Goal: Transaction & Acquisition: Purchase product/service

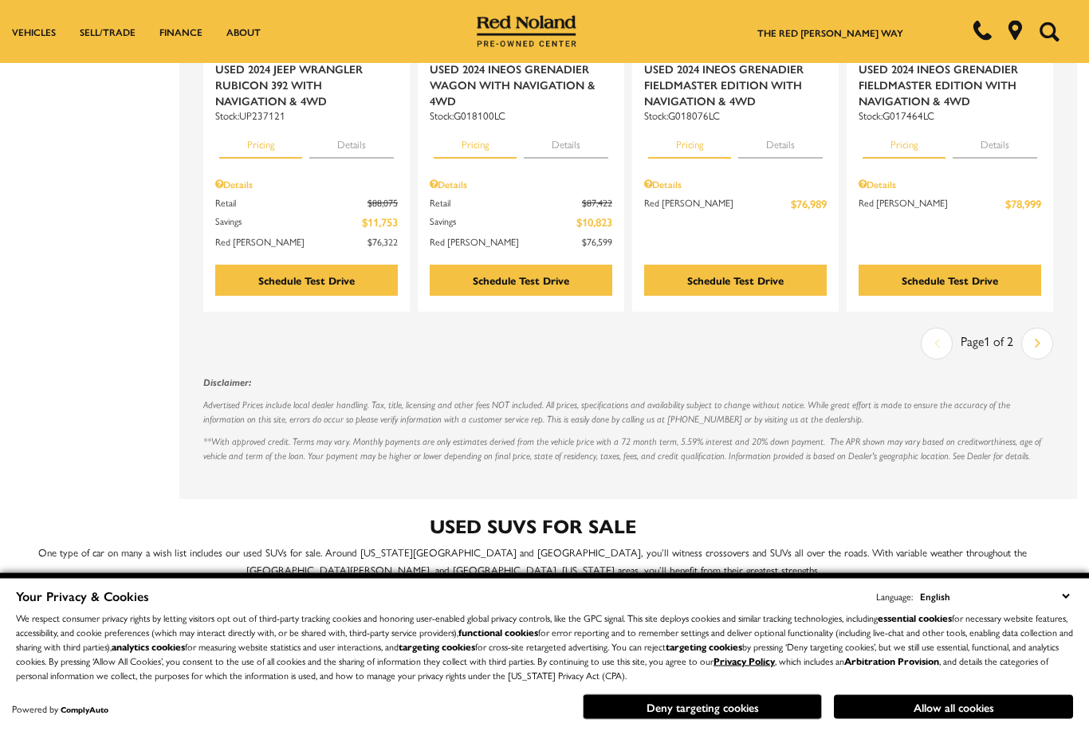
scroll to position [2740, 12]
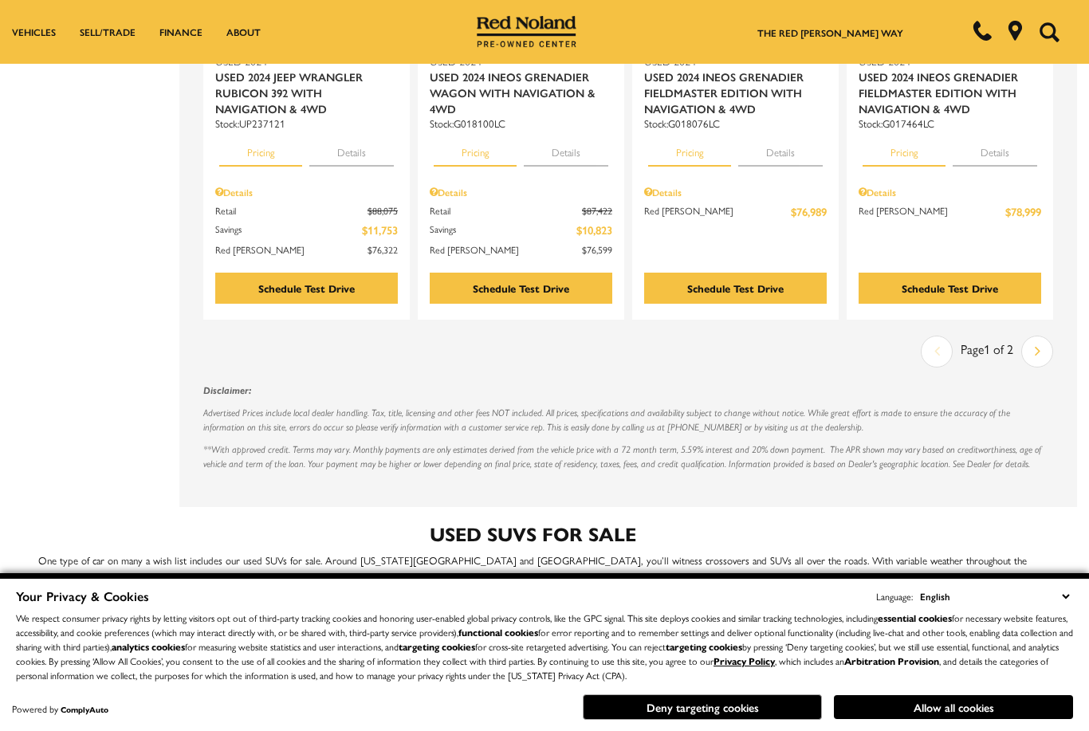
click at [1037, 338] on icon "next page" at bounding box center [1038, 351] width 6 height 26
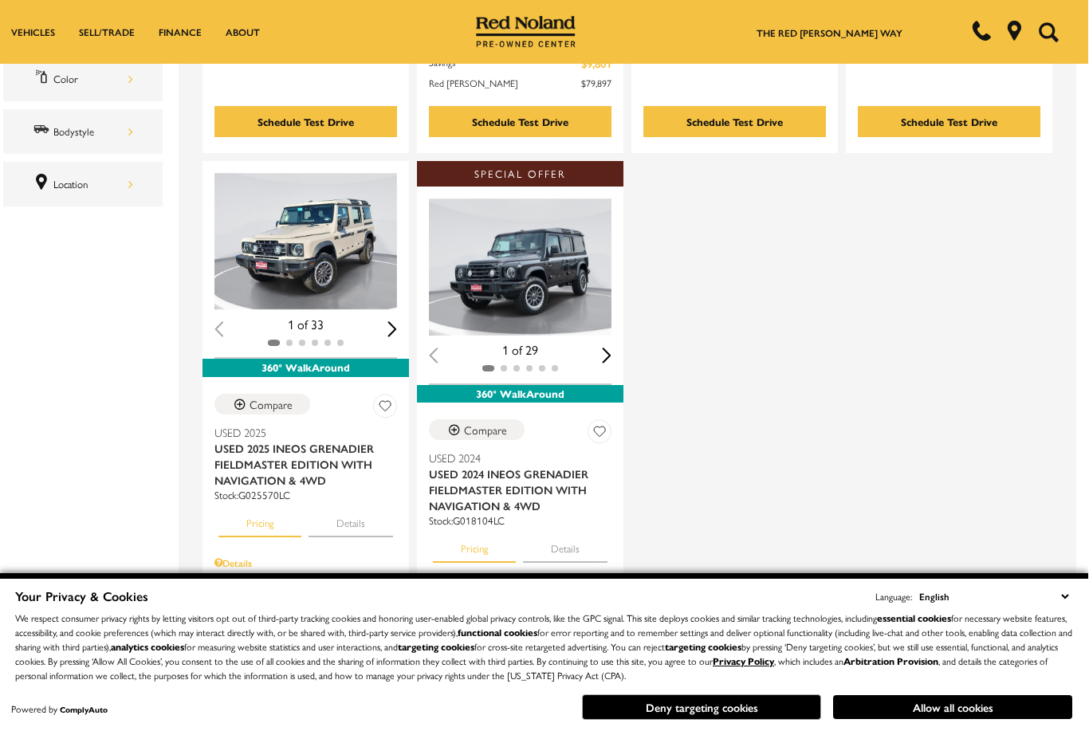
scroll to position [711, 12]
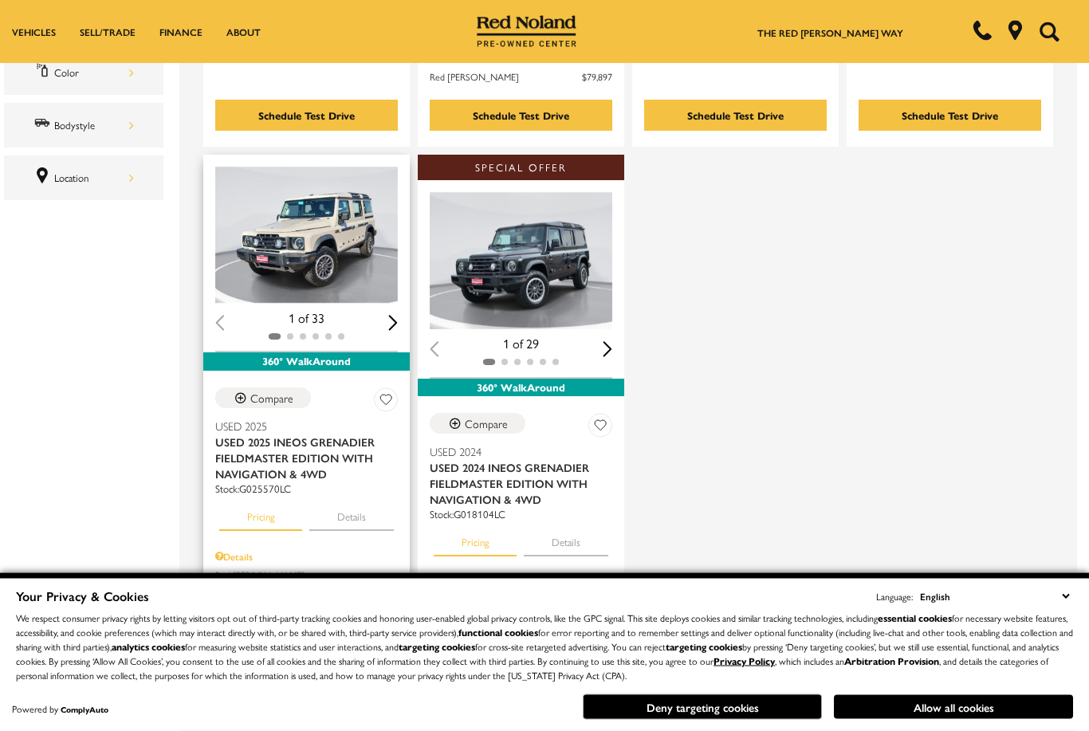
click at [359, 497] on button "Details" at bounding box center [351, 514] width 85 height 35
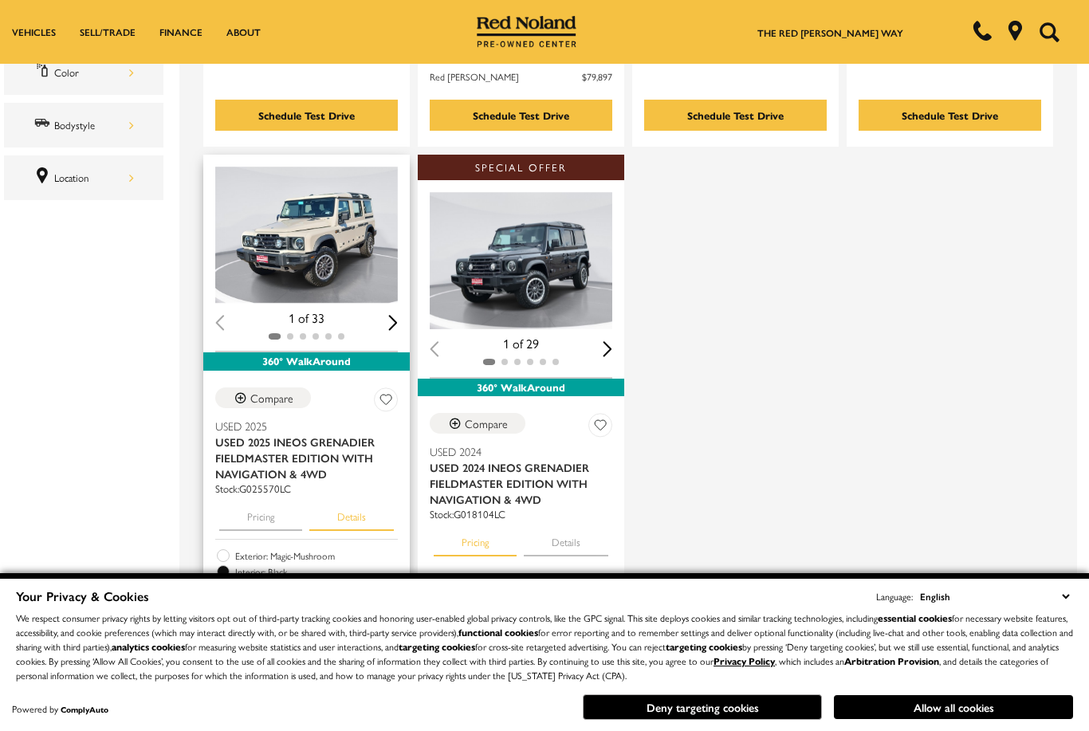
click at [394, 315] on div "Next slide" at bounding box center [393, 322] width 10 height 15
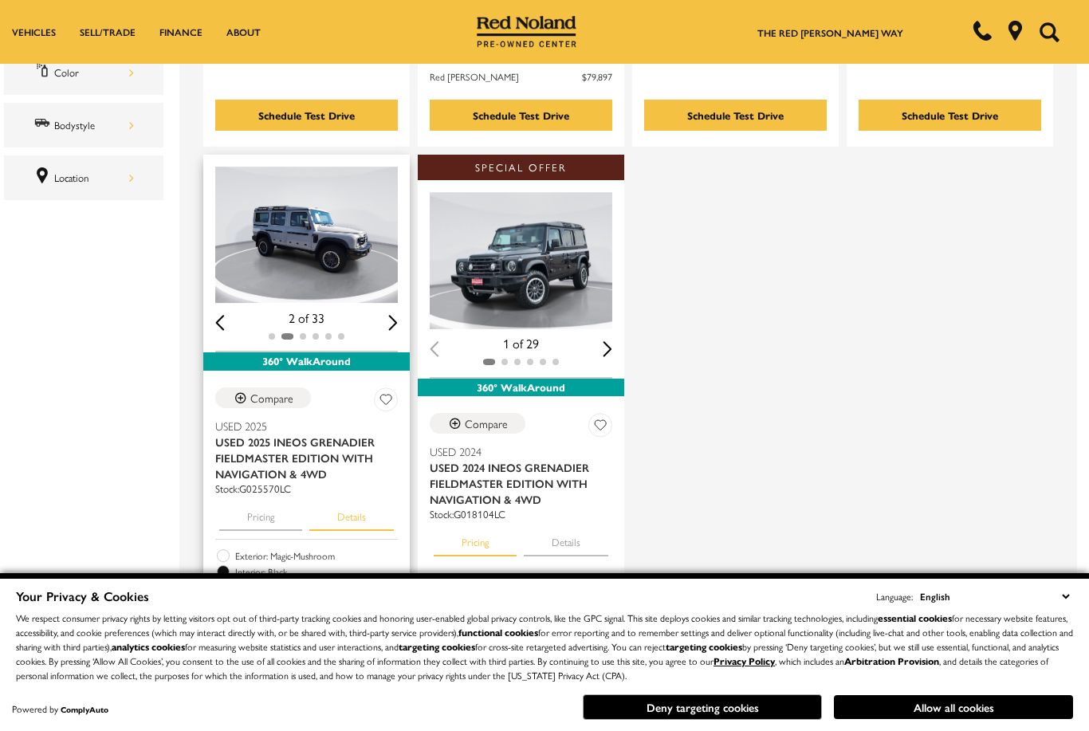
click at [396, 315] on div "Next slide" at bounding box center [393, 322] width 10 height 15
click at [407, 280] on div "(33) View All Photos 3 of 33" at bounding box center [306, 254] width 206 height 199
click at [390, 315] on div "Next slide" at bounding box center [393, 322] width 10 height 15
click at [395, 315] on div "Next slide" at bounding box center [393, 322] width 10 height 15
click at [394, 315] on div "Next slide" at bounding box center [393, 322] width 10 height 15
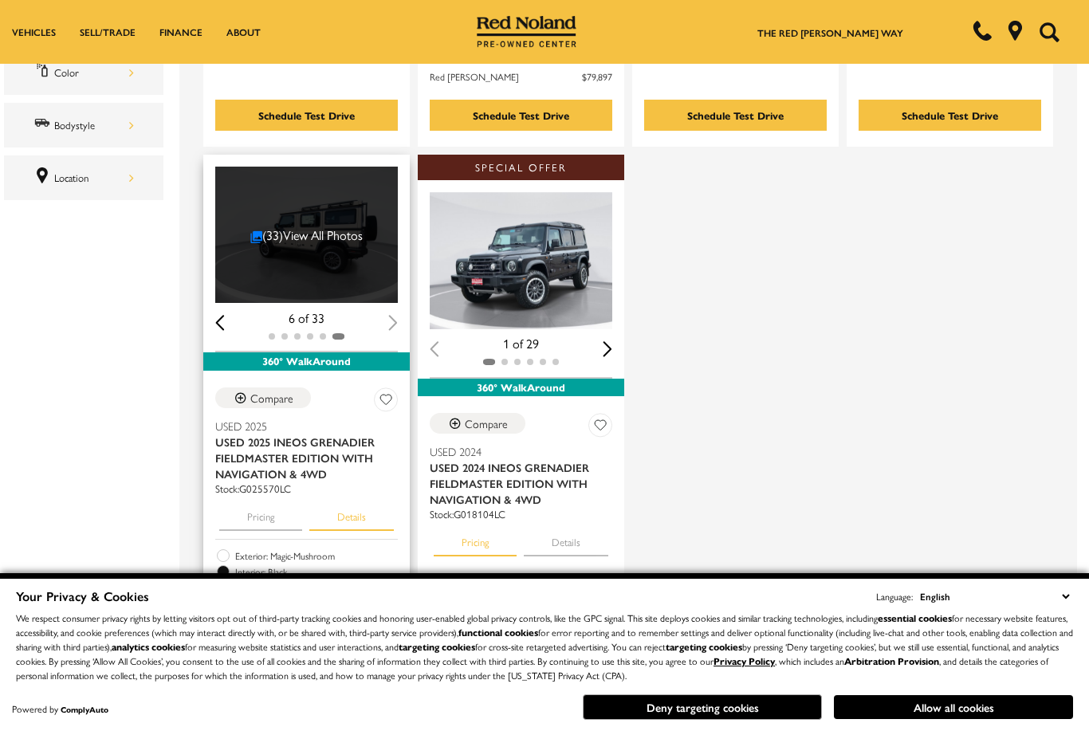
click at [331, 226] on link "(33) View All Photos" at bounding box center [306, 235] width 113 height 18
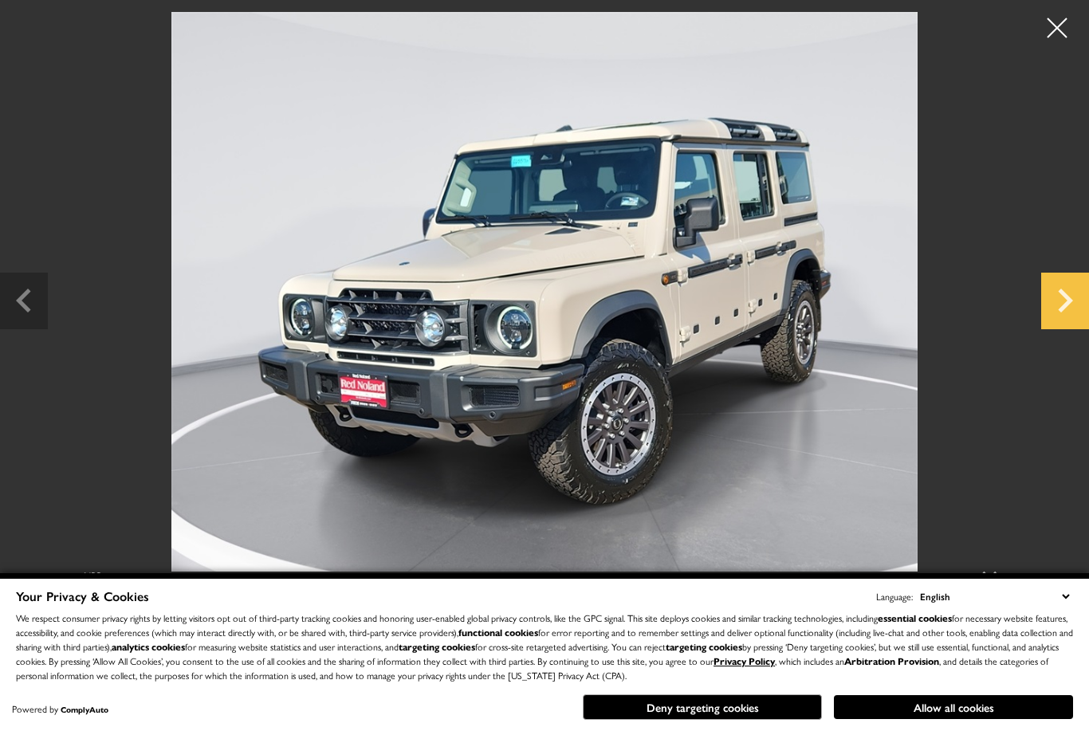
click at [1071, 322] on icon "Next slide" at bounding box center [1065, 299] width 48 height 52
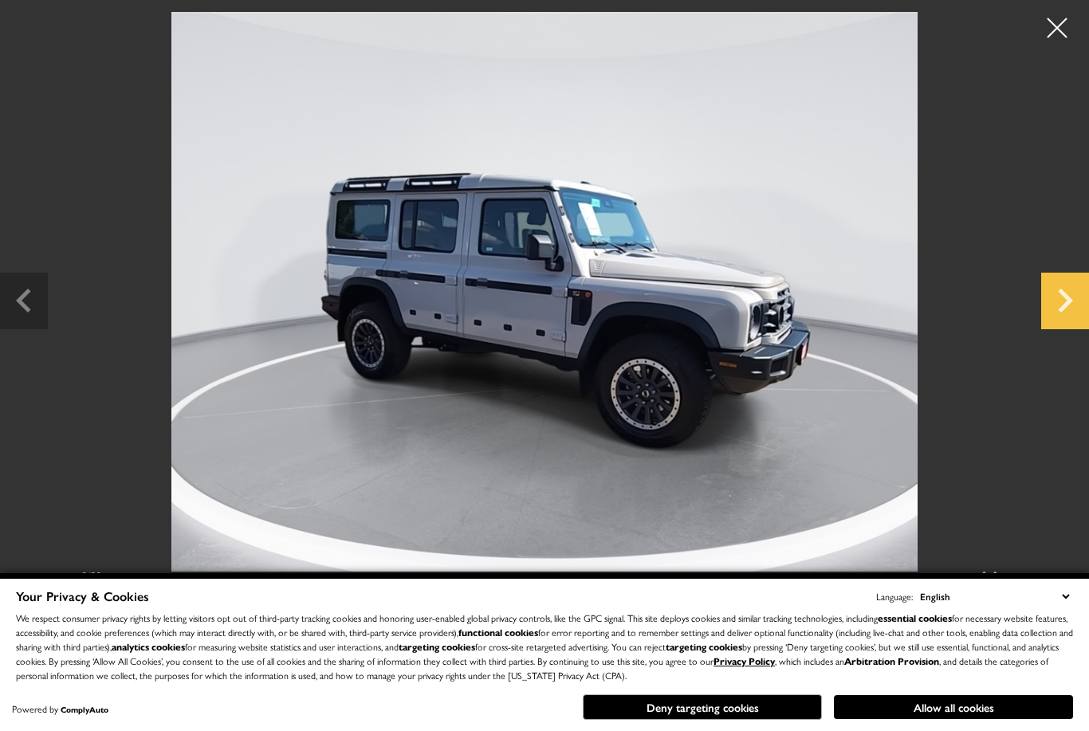
click at [1059, 324] on icon "Next slide" at bounding box center [1065, 299] width 48 height 52
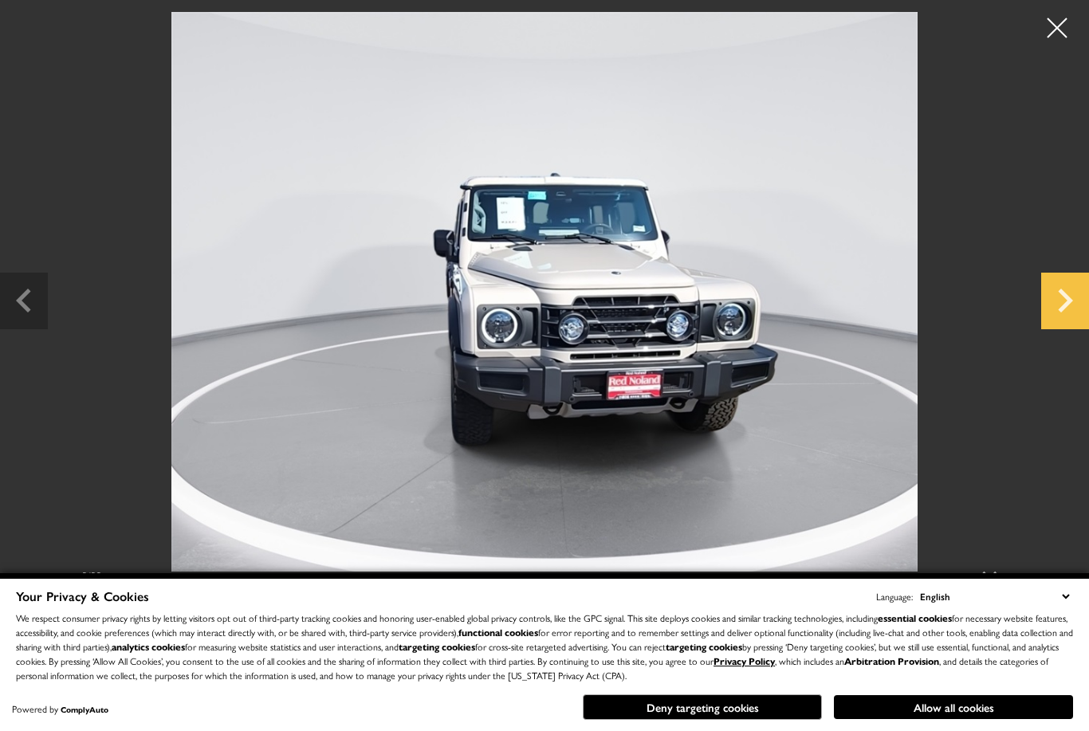
click at [1055, 324] on icon "Next slide" at bounding box center [1065, 299] width 48 height 52
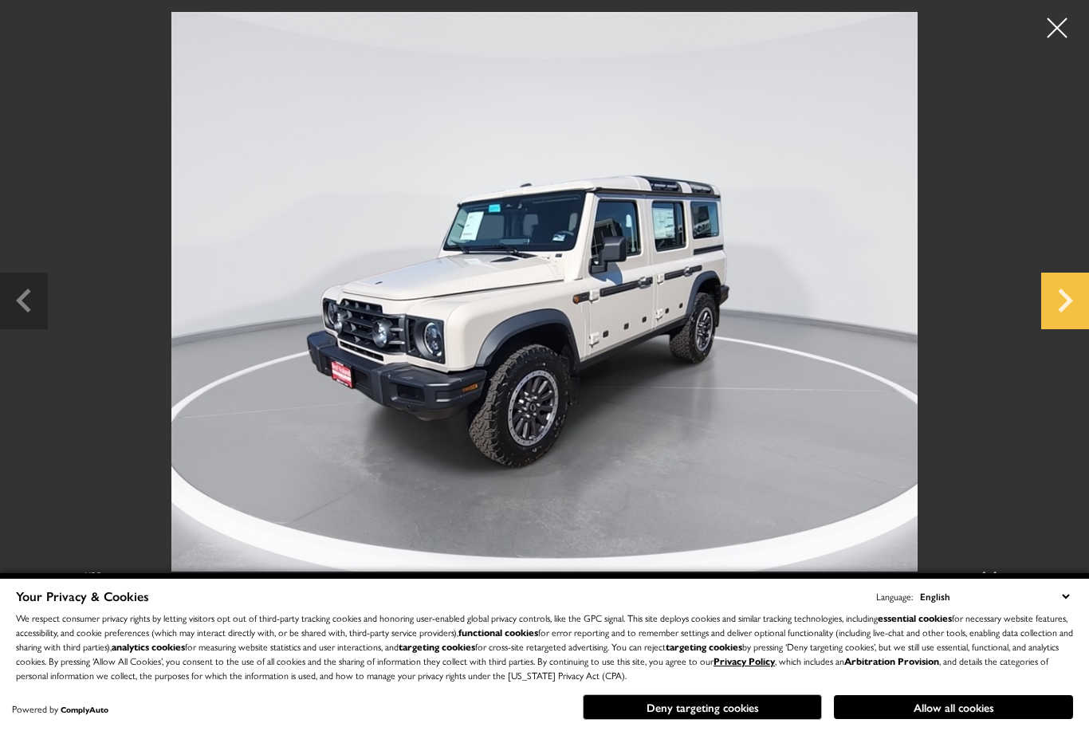
click at [1055, 324] on icon "Next slide" at bounding box center [1065, 299] width 48 height 52
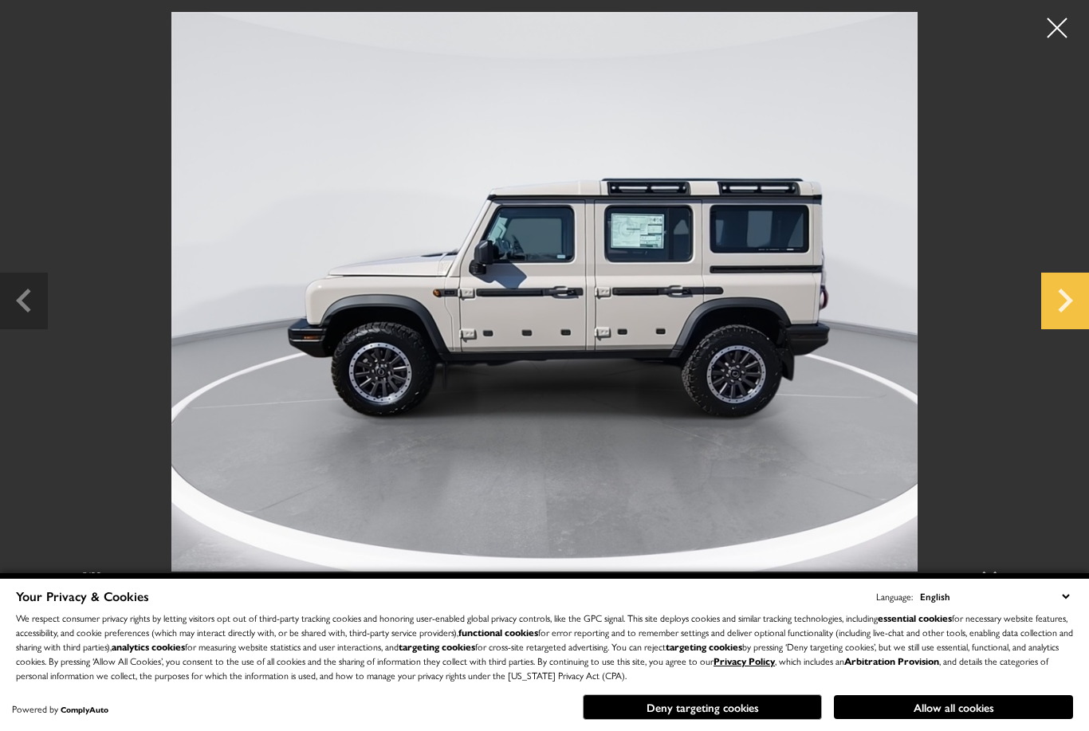
click at [1056, 324] on icon "Next slide" at bounding box center [1065, 299] width 48 height 52
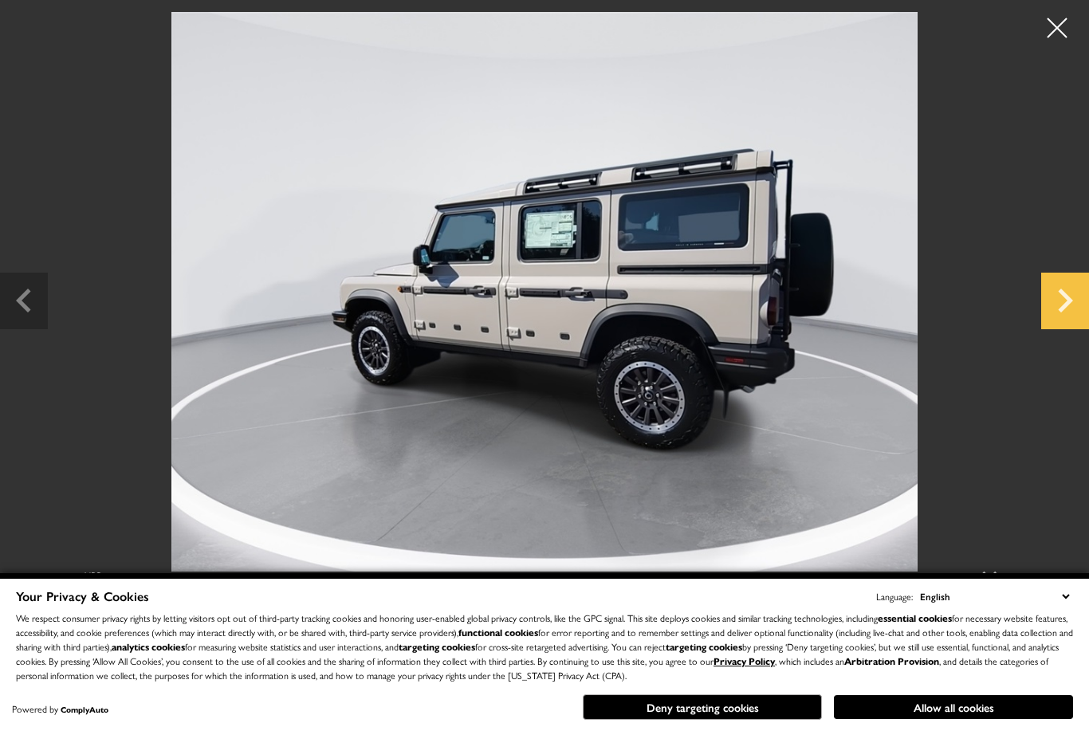
click at [1053, 324] on icon "Next slide" at bounding box center [1065, 299] width 48 height 52
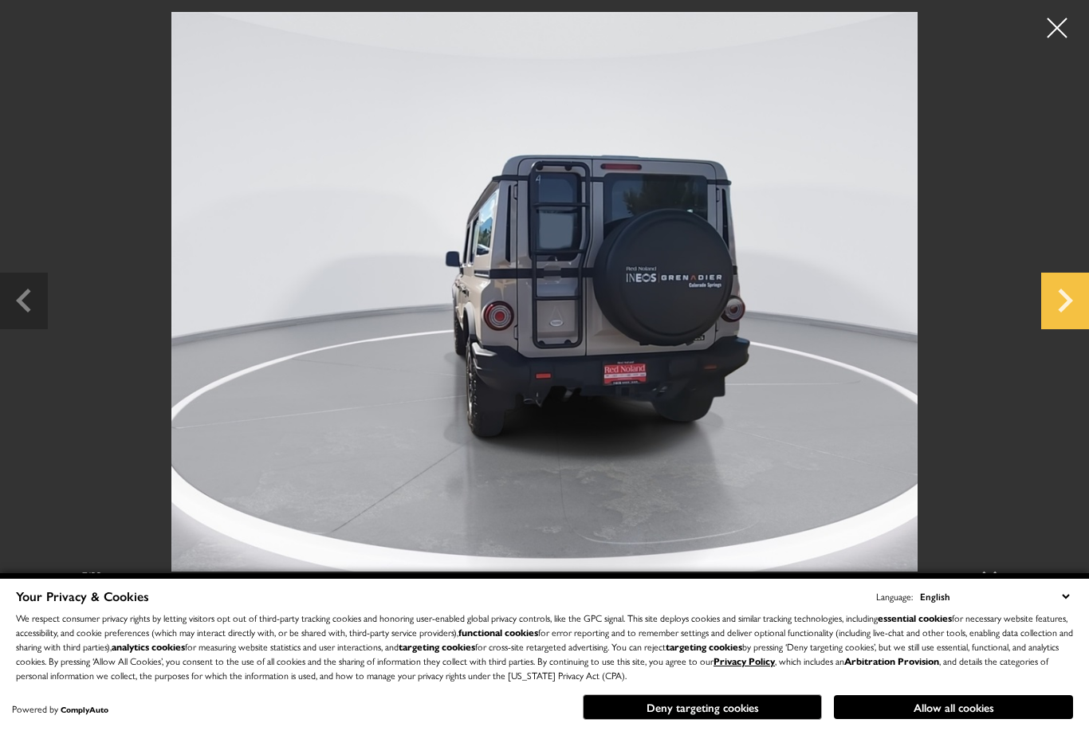
click at [1055, 324] on icon "Next slide" at bounding box center [1065, 299] width 48 height 52
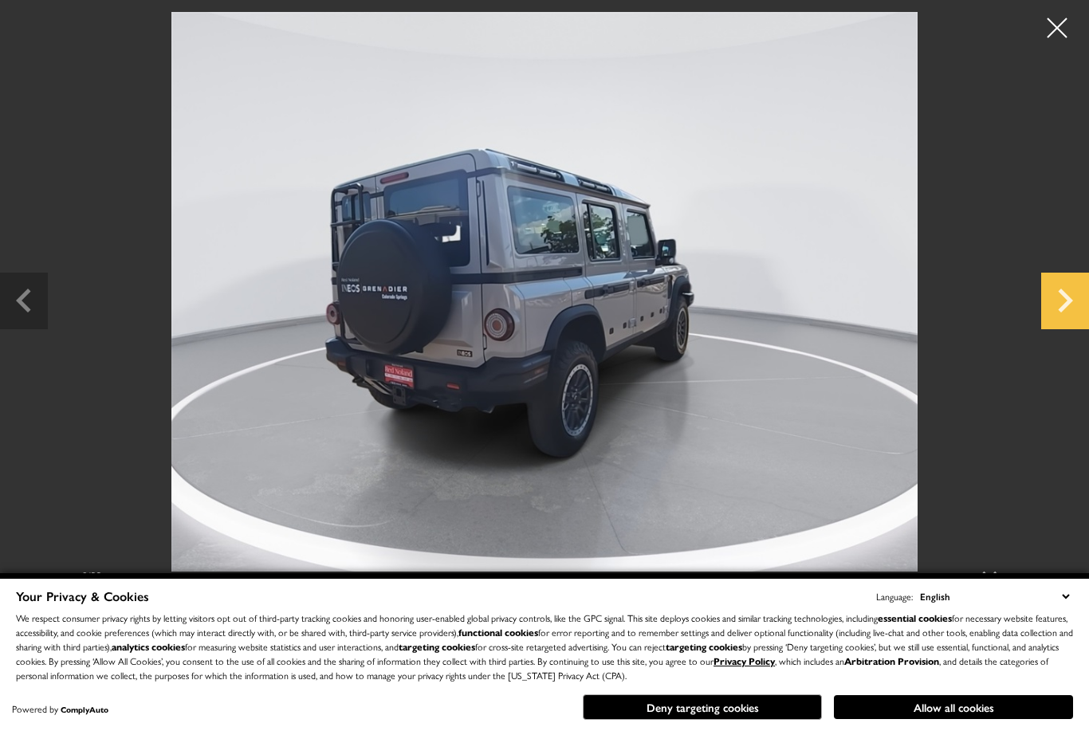
click at [1056, 324] on icon "Next slide" at bounding box center [1065, 299] width 48 height 52
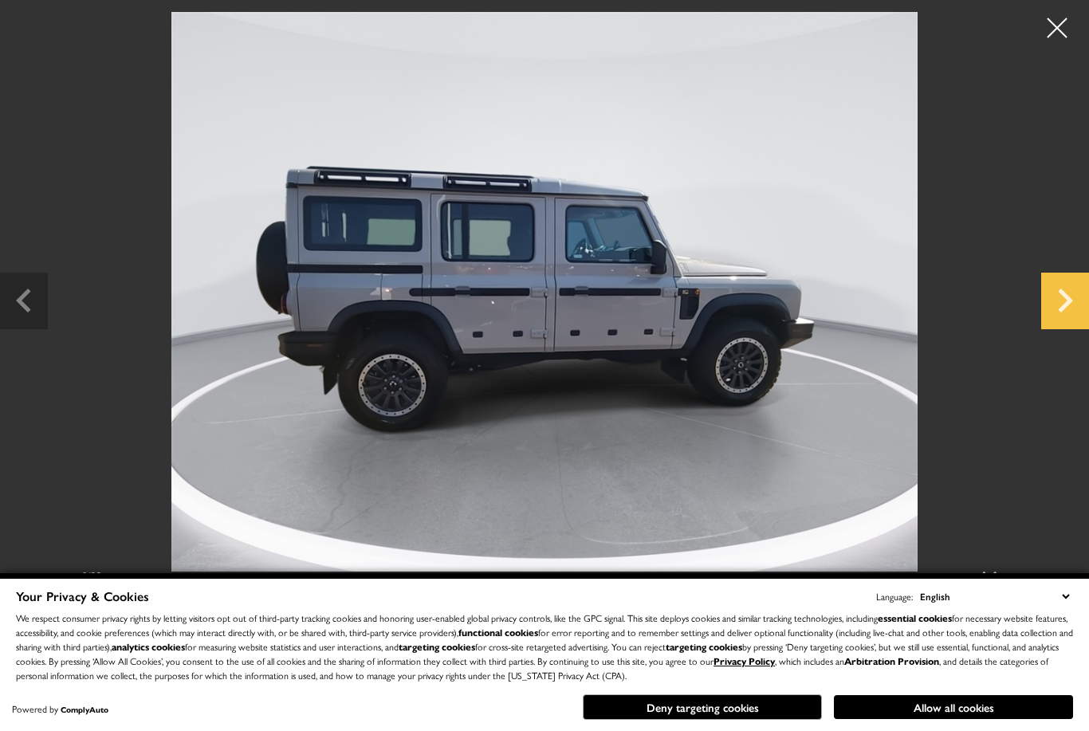
click at [1058, 324] on icon "Next slide" at bounding box center [1065, 299] width 48 height 52
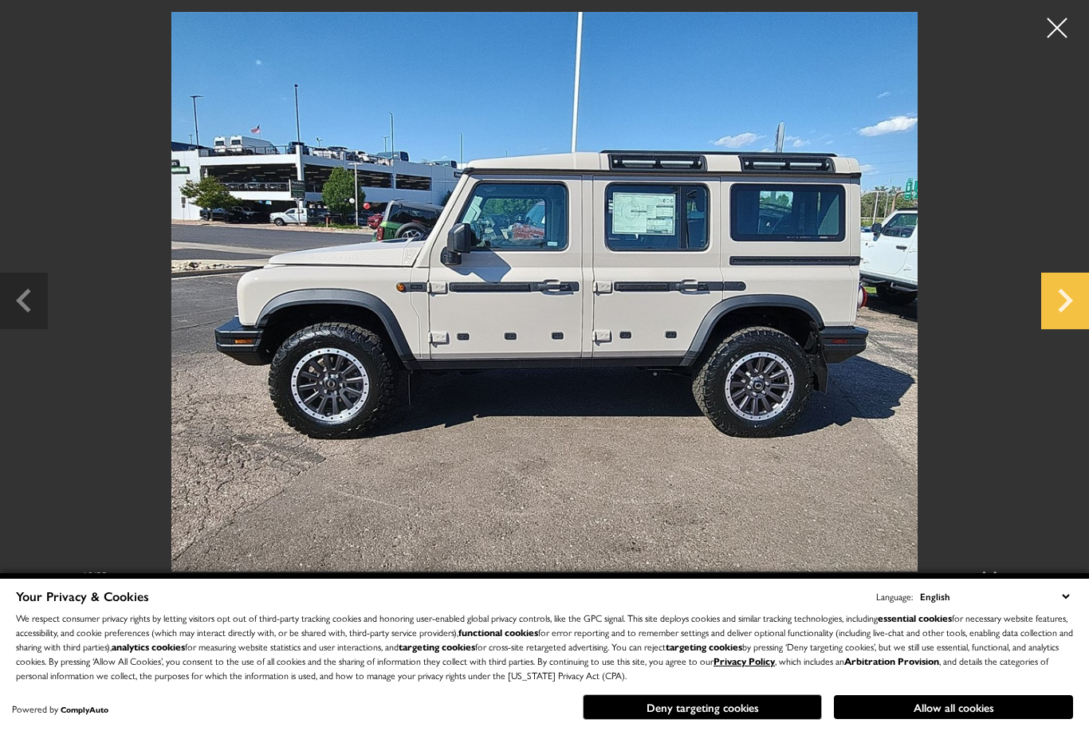
click at [1055, 324] on icon "Next slide" at bounding box center [1065, 299] width 48 height 52
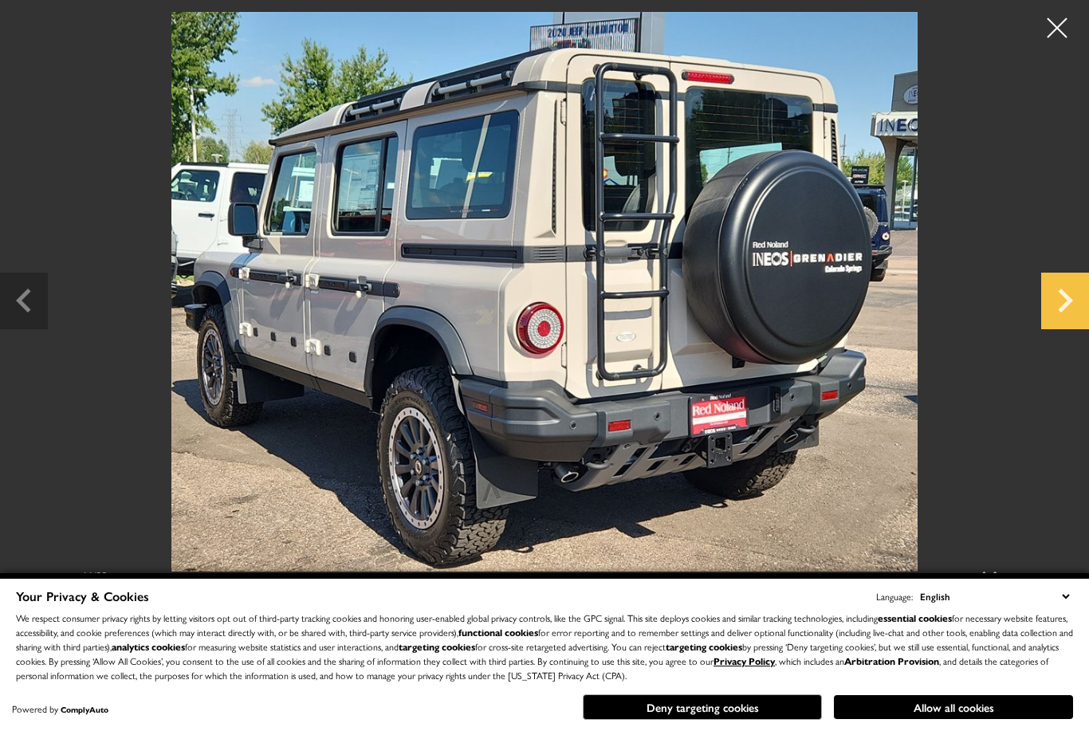
click at [1056, 324] on icon "Next slide" at bounding box center [1065, 299] width 48 height 52
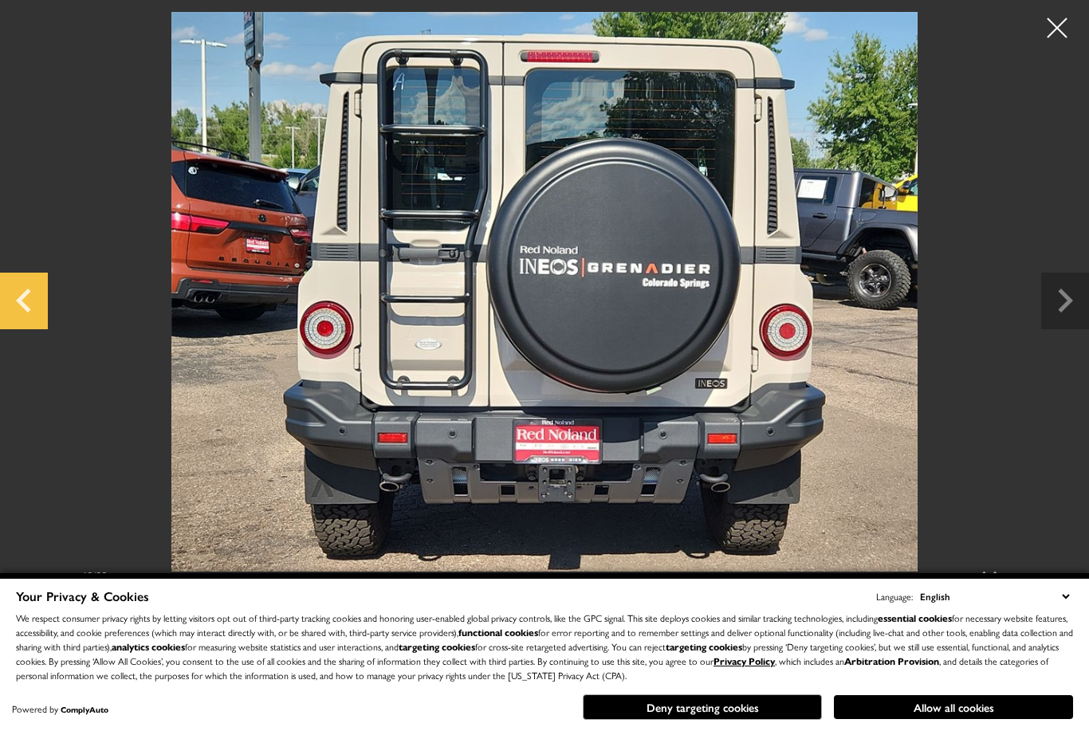
click at [40, 316] on icon "Previous slide" at bounding box center [24, 299] width 48 height 52
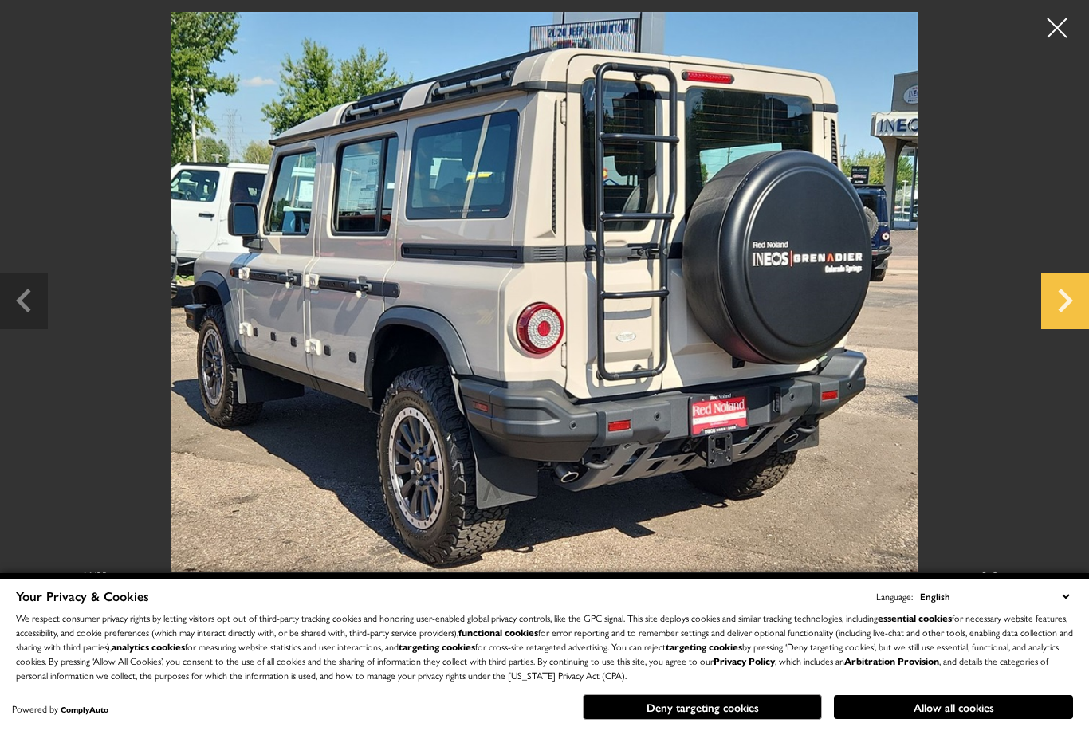
click at [1058, 324] on icon "Next slide" at bounding box center [1065, 299] width 48 height 52
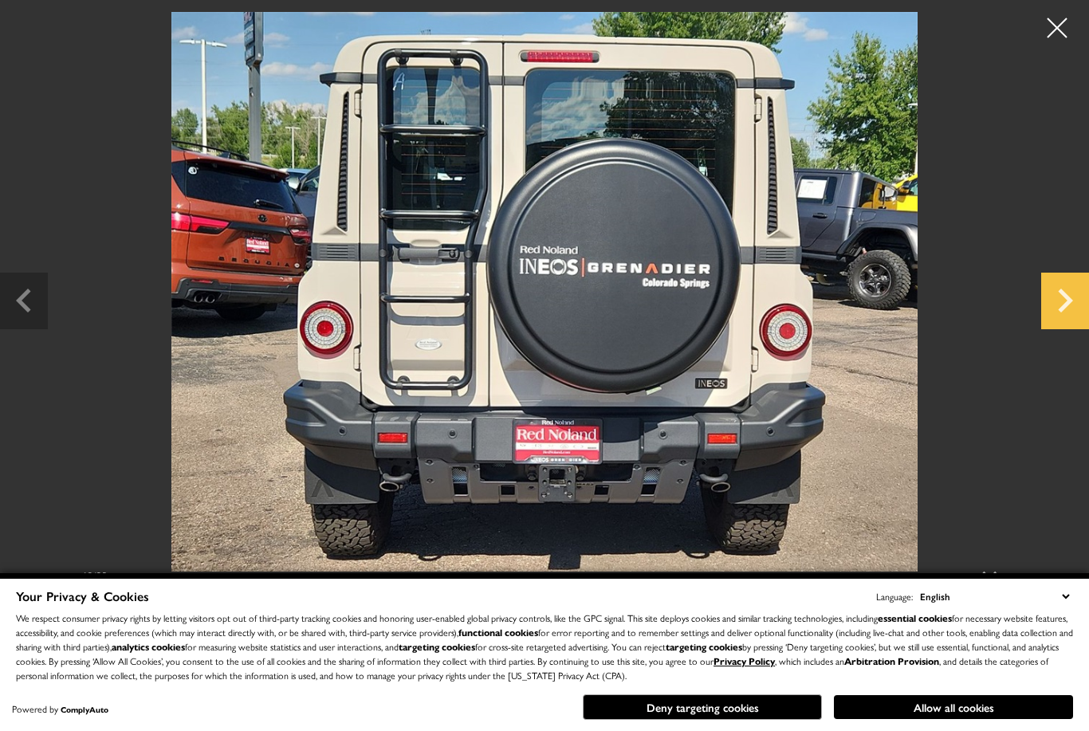
click at [1052, 324] on icon "Next slide" at bounding box center [1065, 299] width 48 height 52
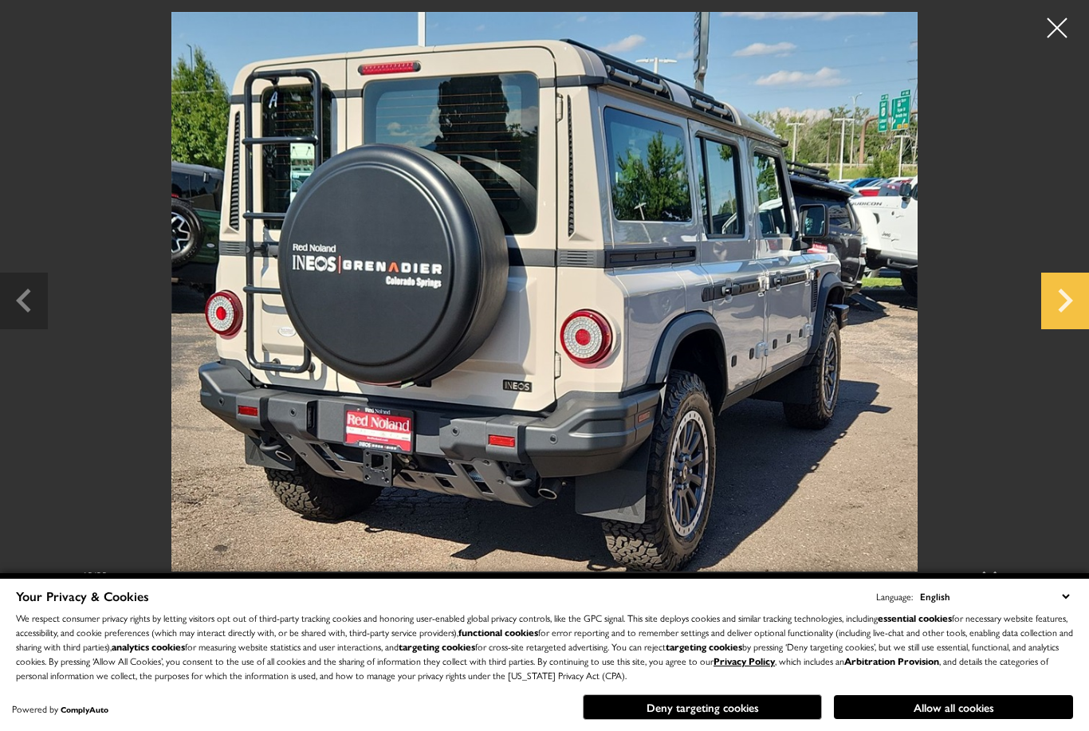
click at [1051, 324] on icon "Next slide" at bounding box center [1065, 299] width 48 height 52
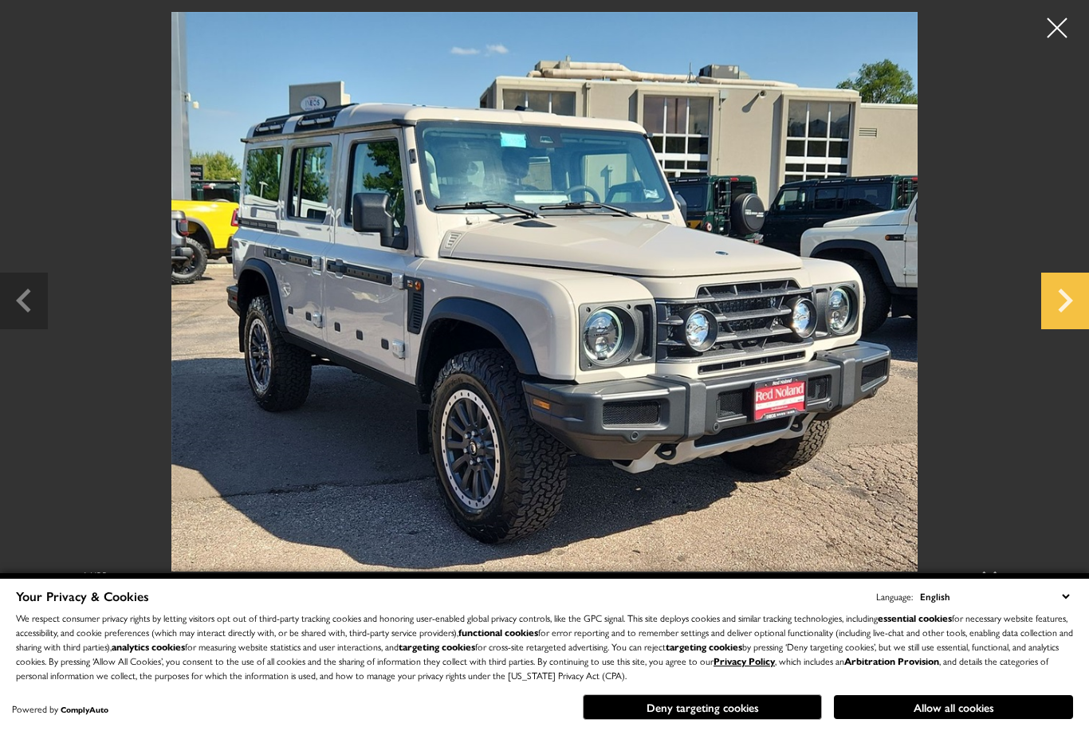
click at [1046, 324] on icon "Next slide" at bounding box center [1065, 299] width 48 height 52
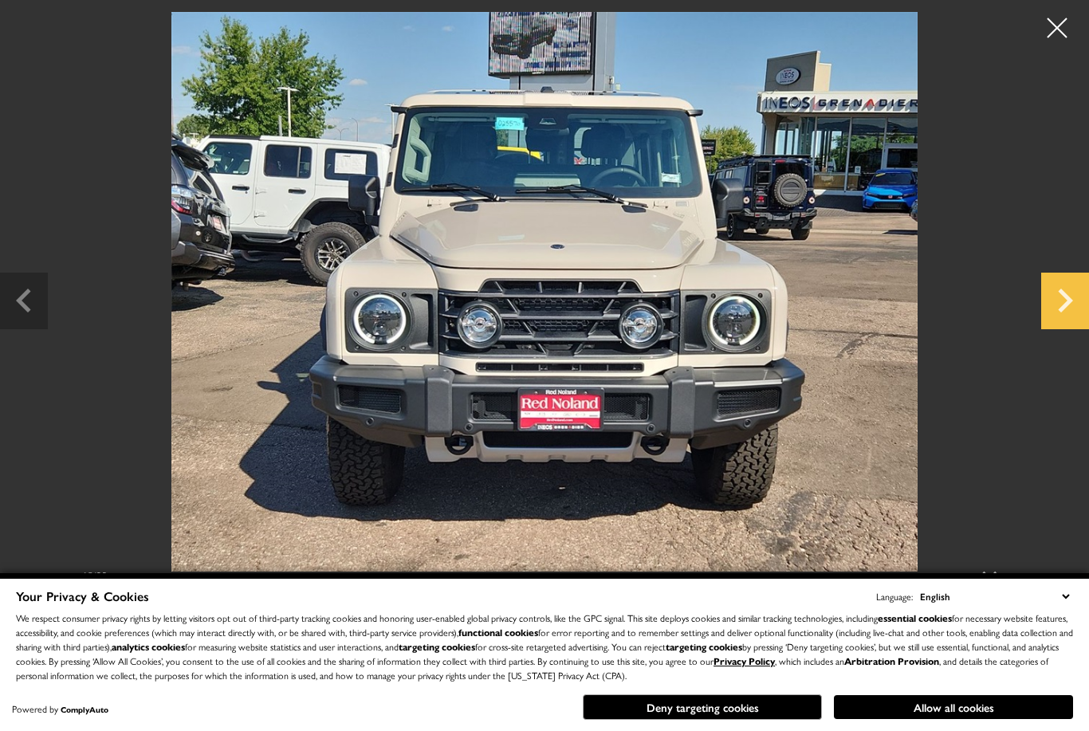
click at [1045, 324] on icon "Next slide" at bounding box center [1065, 299] width 48 height 52
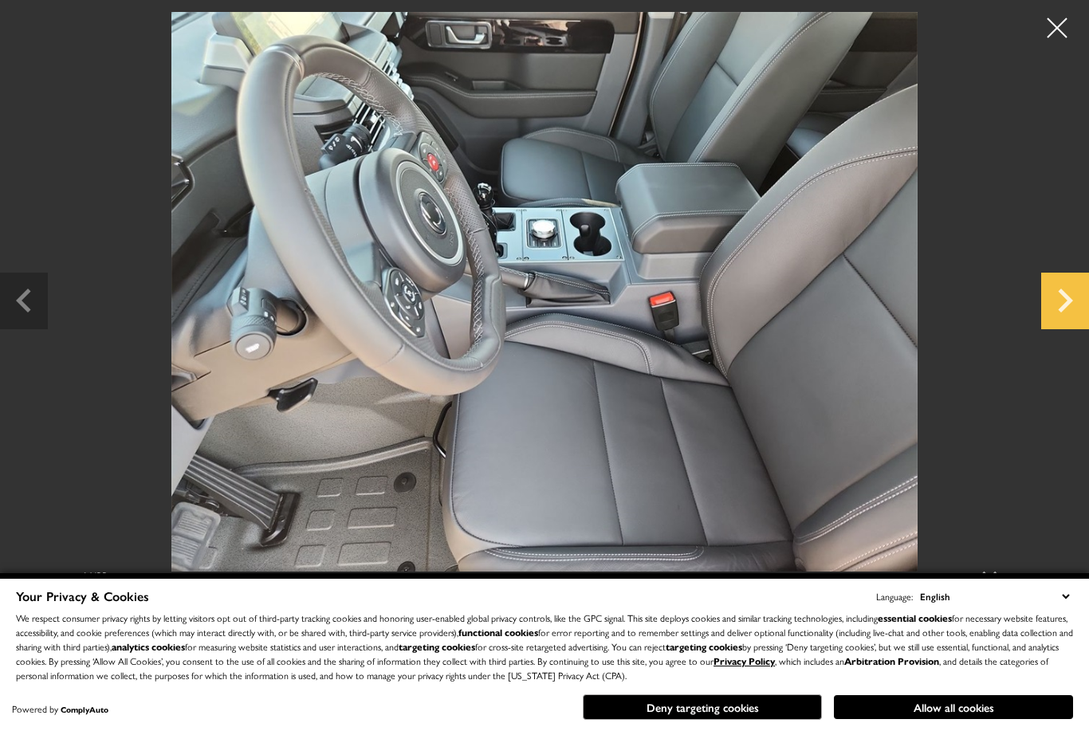
click at [1060, 324] on icon "Next slide" at bounding box center [1065, 299] width 48 height 52
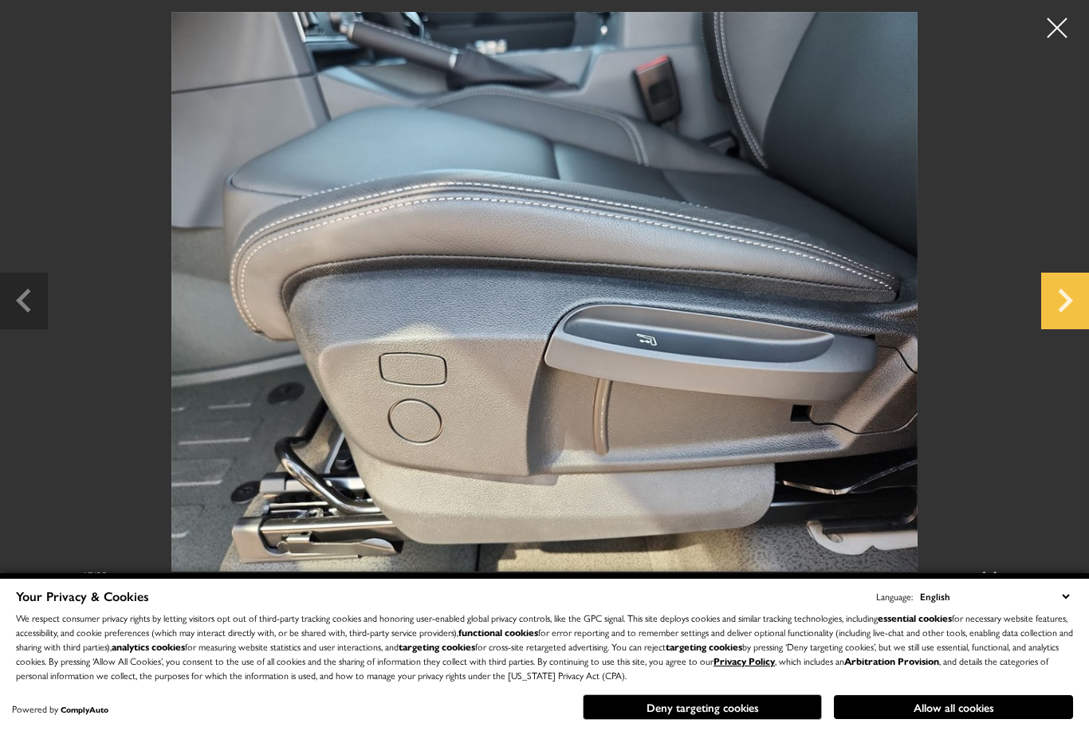
click at [1054, 324] on icon "Next slide" at bounding box center [1065, 299] width 48 height 52
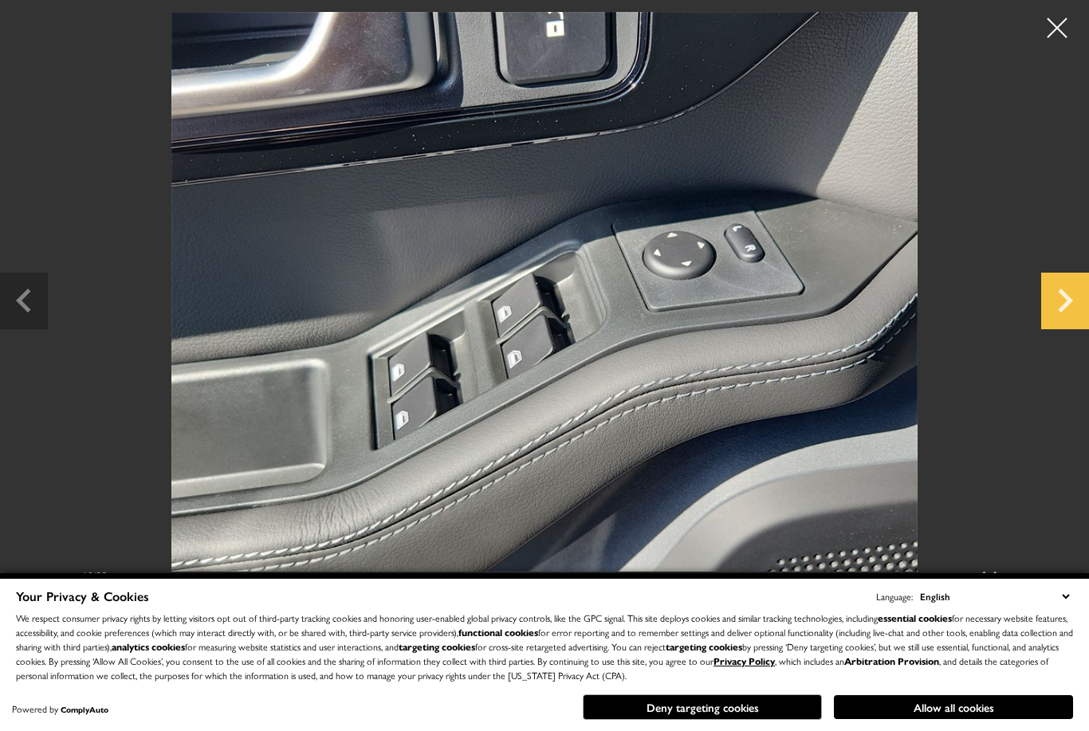
click at [1054, 324] on icon "Next slide" at bounding box center [1065, 299] width 48 height 52
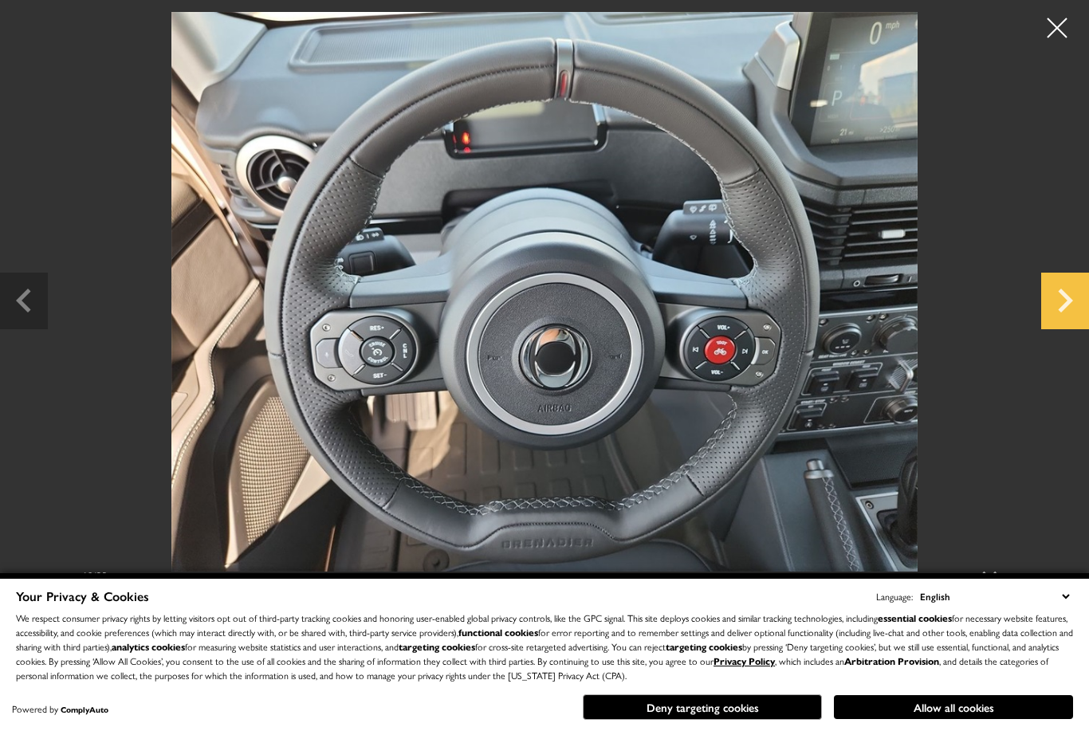
click at [1053, 324] on icon "Next slide" at bounding box center [1065, 299] width 48 height 52
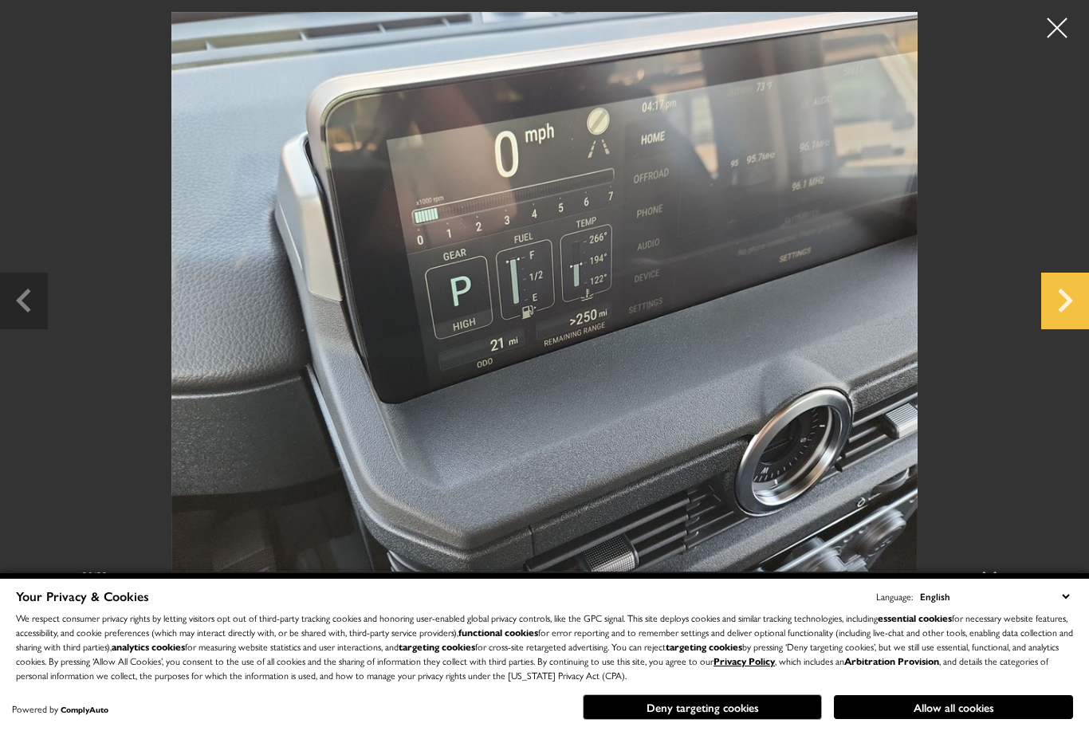
click at [1052, 323] on icon "Next slide" at bounding box center [1065, 299] width 48 height 52
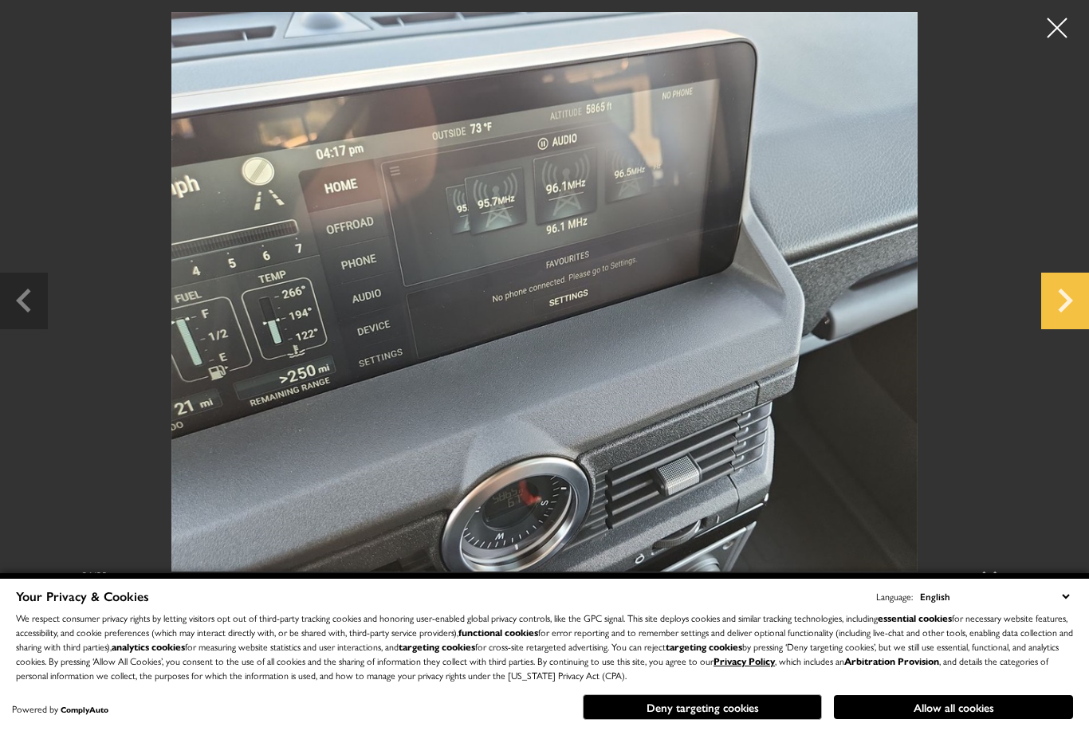
click at [1054, 324] on icon "Next slide" at bounding box center [1065, 299] width 48 height 52
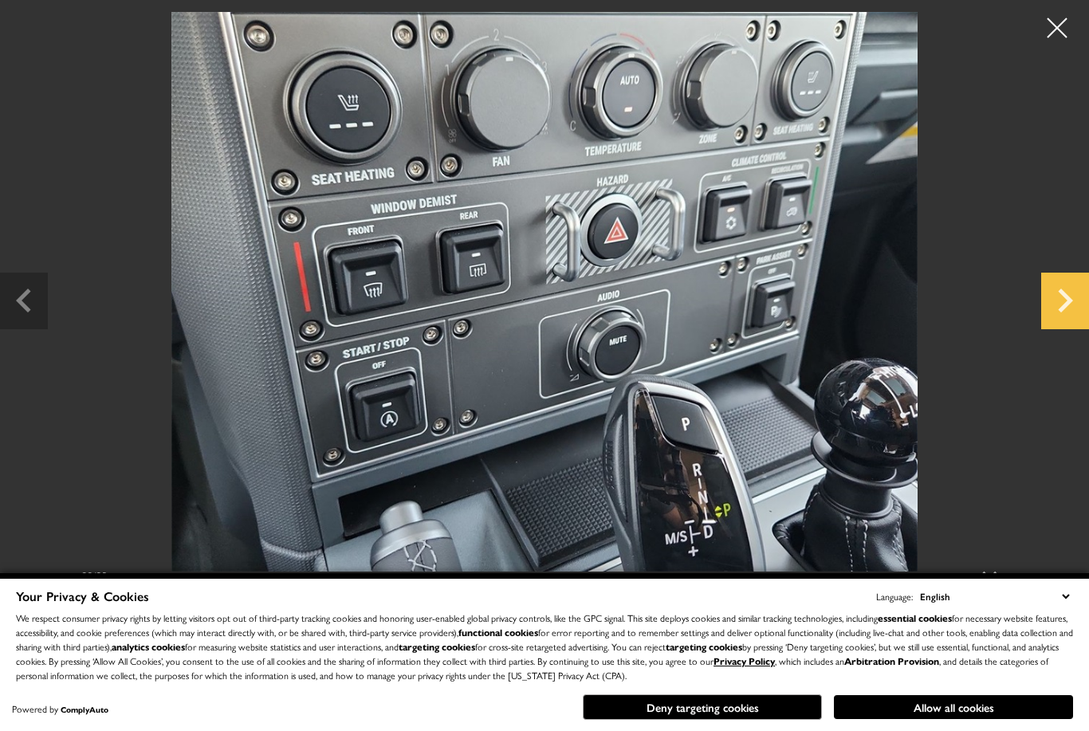
click at [1056, 324] on icon "Next slide" at bounding box center [1065, 299] width 48 height 52
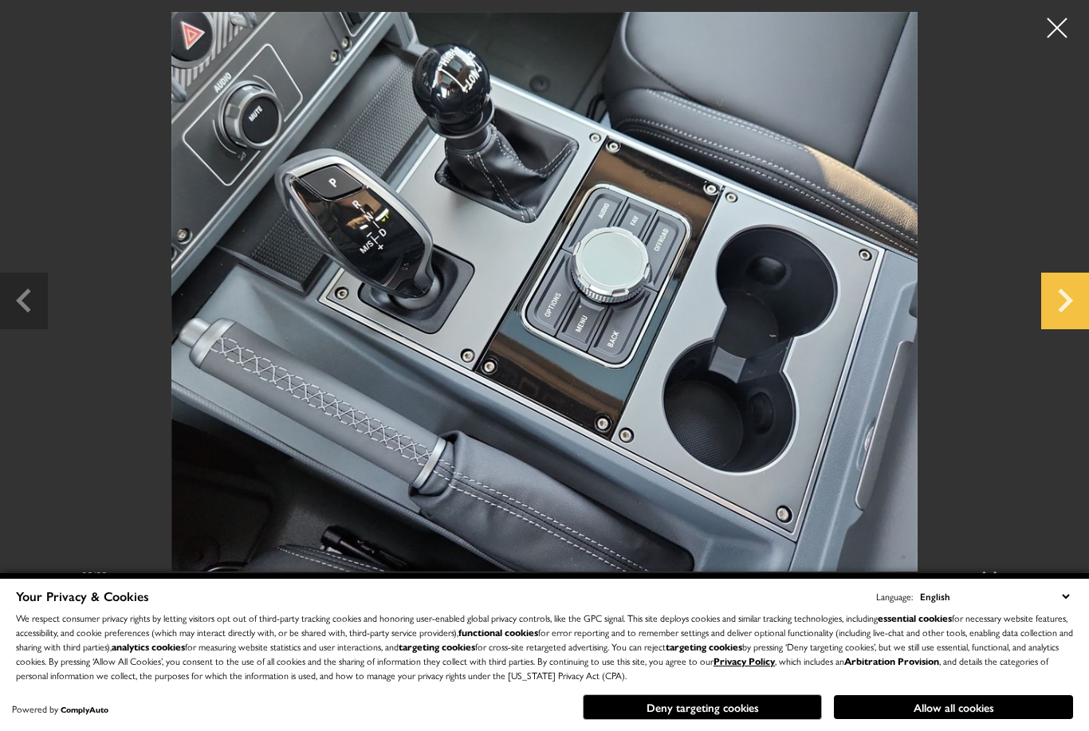
click at [1056, 324] on icon "Next slide" at bounding box center [1065, 299] width 48 height 52
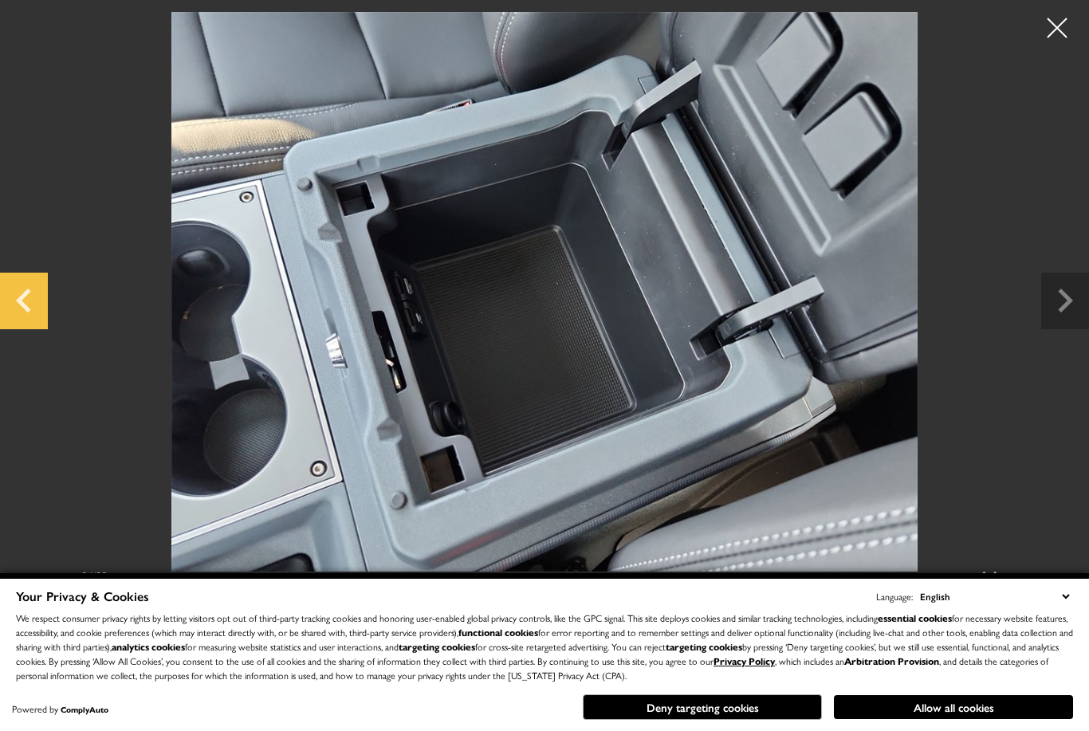
click at [41, 324] on icon "Previous slide" at bounding box center [24, 299] width 48 height 52
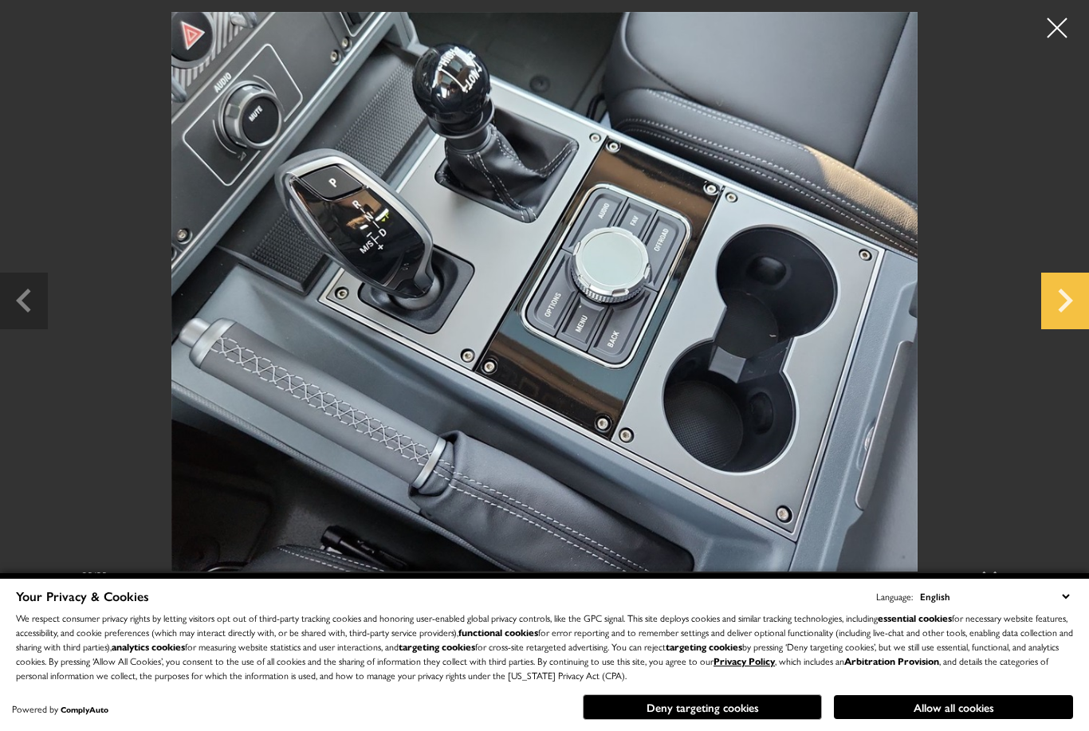
click at [1058, 324] on icon "Next slide" at bounding box center [1065, 299] width 48 height 52
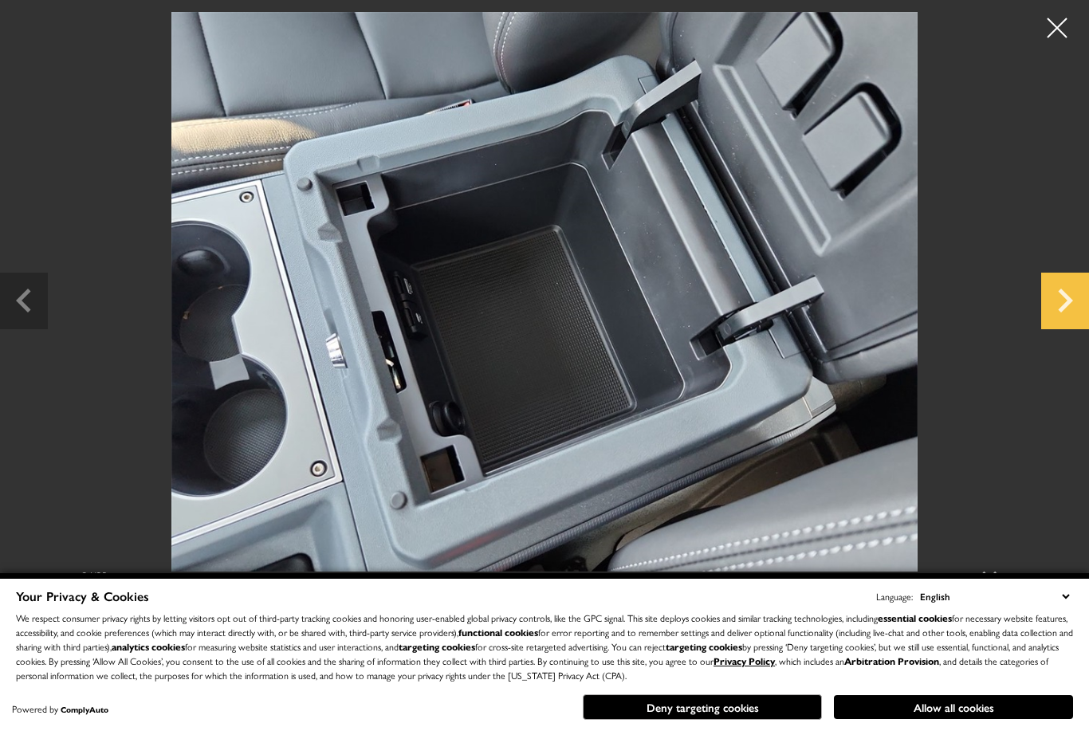
click at [1056, 324] on icon "Next slide" at bounding box center [1065, 299] width 48 height 52
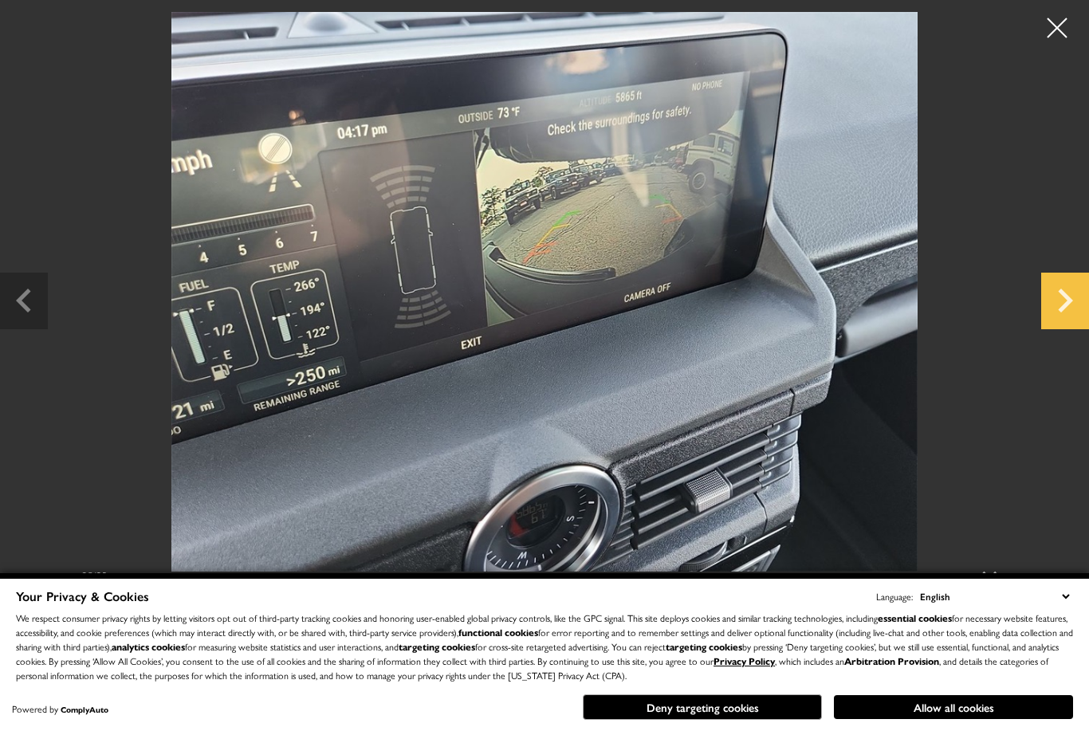
click at [1054, 324] on icon "Next slide" at bounding box center [1065, 299] width 48 height 52
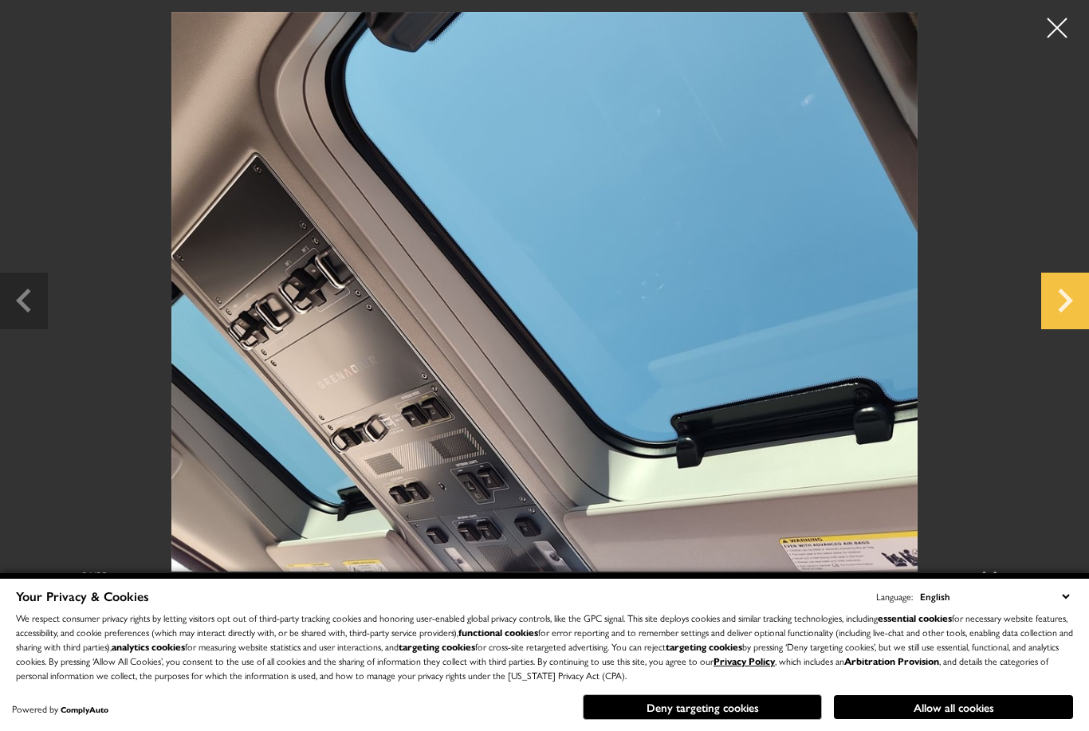
click at [1056, 322] on icon "Next slide" at bounding box center [1065, 299] width 48 height 52
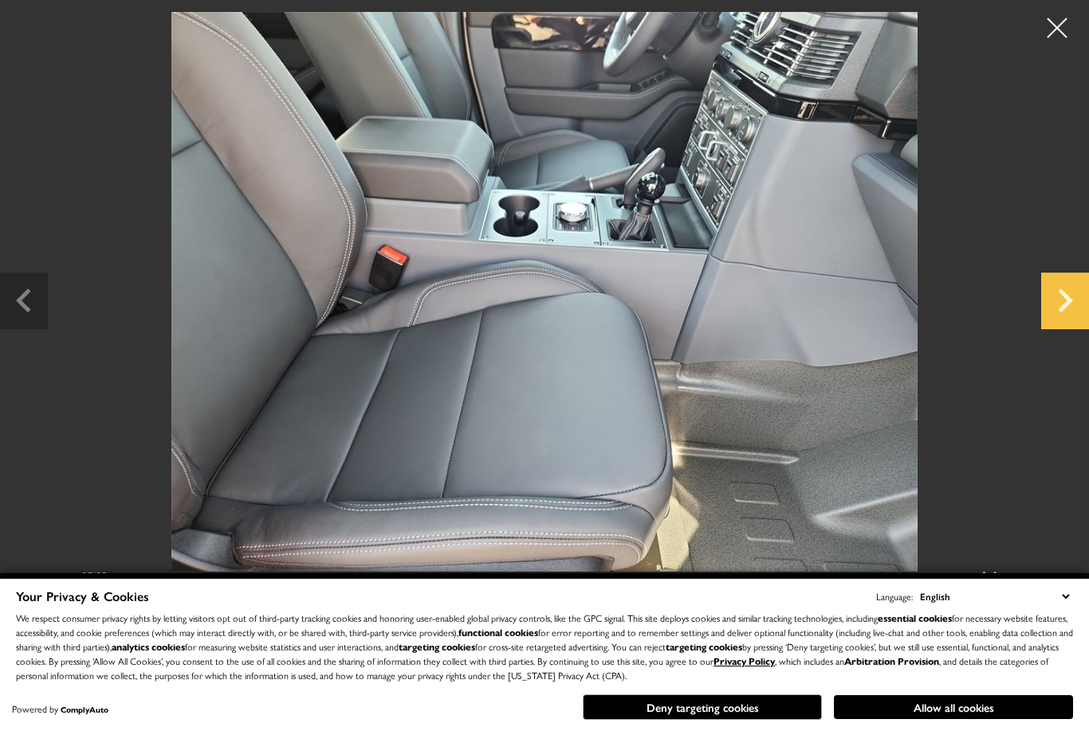
click at [1056, 319] on icon "Next slide" at bounding box center [1065, 299] width 48 height 52
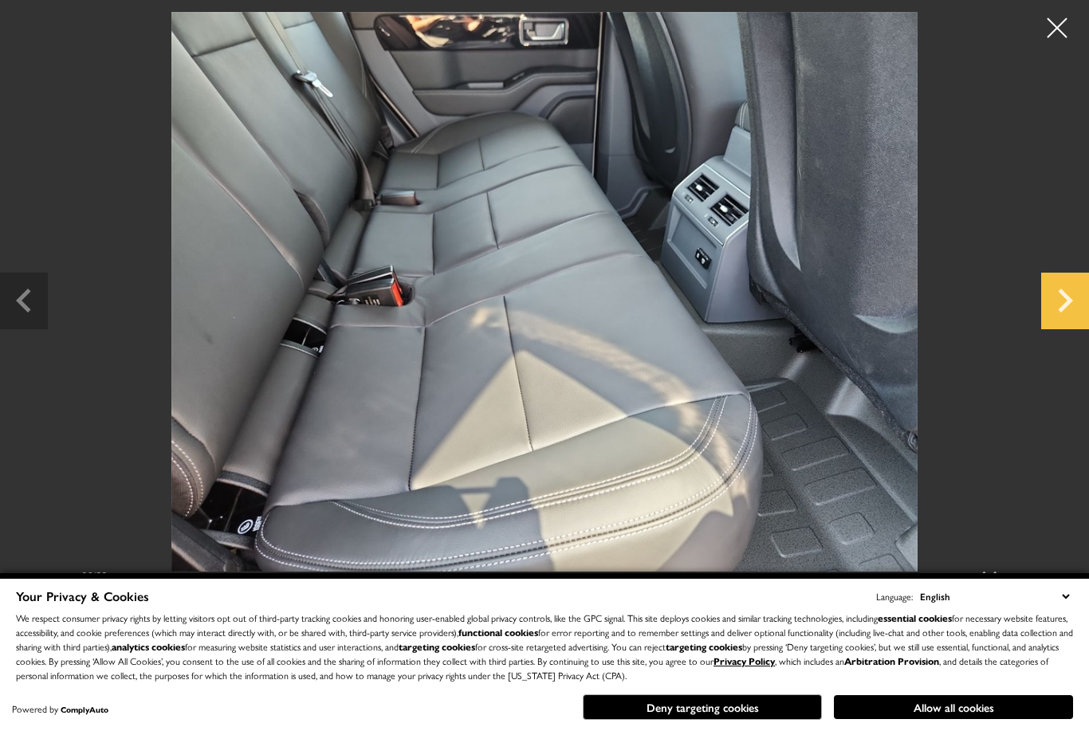
click at [1055, 319] on icon "Next slide" at bounding box center [1065, 299] width 48 height 52
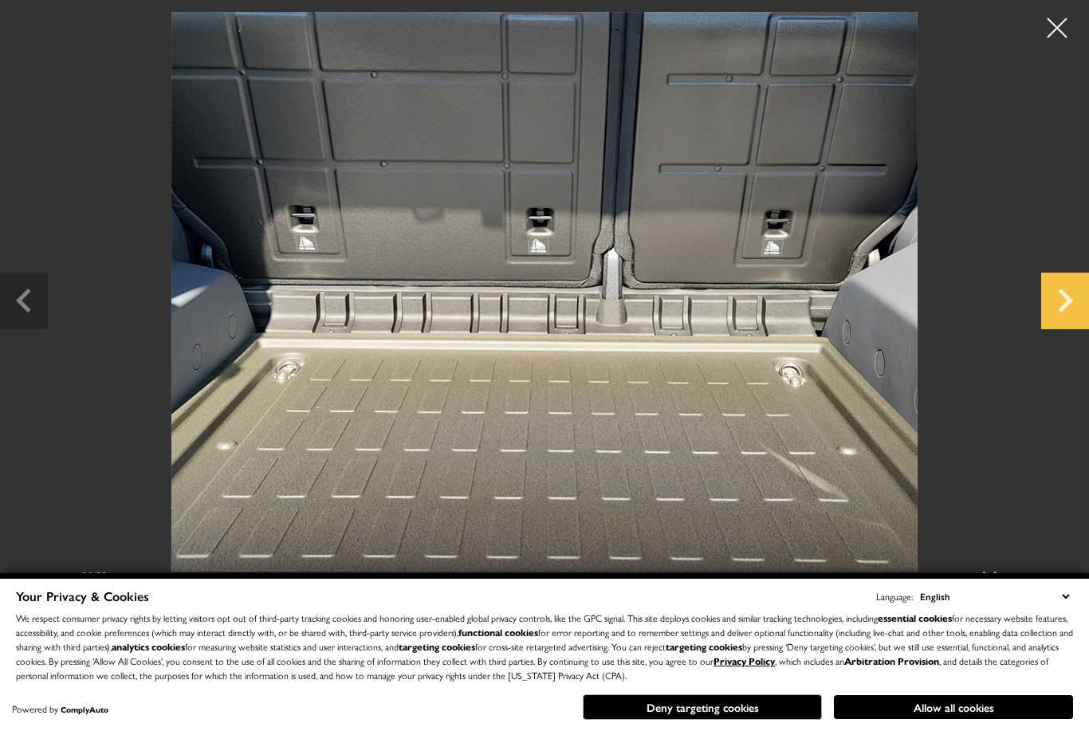
click at [1050, 321] on icon "Next slide" at bounding box center [1065, 299] width 48 height 52
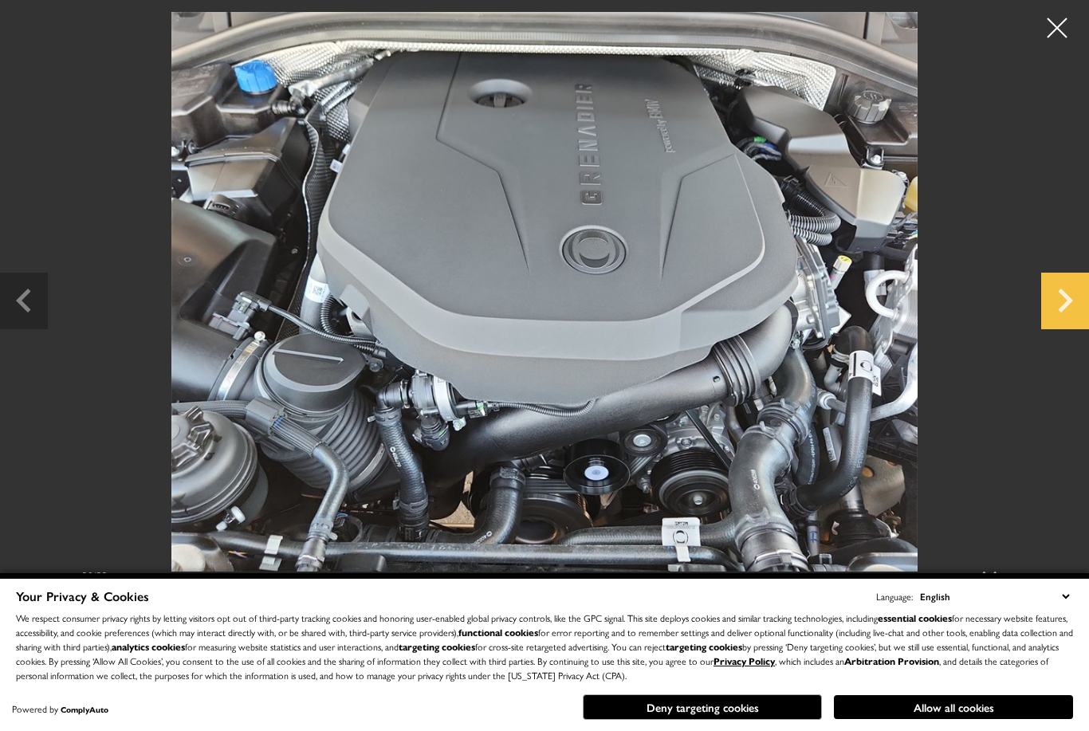
click at [1050, 324] on icon "Next slide" at bounding box center [1065, 299] width 48 height 52
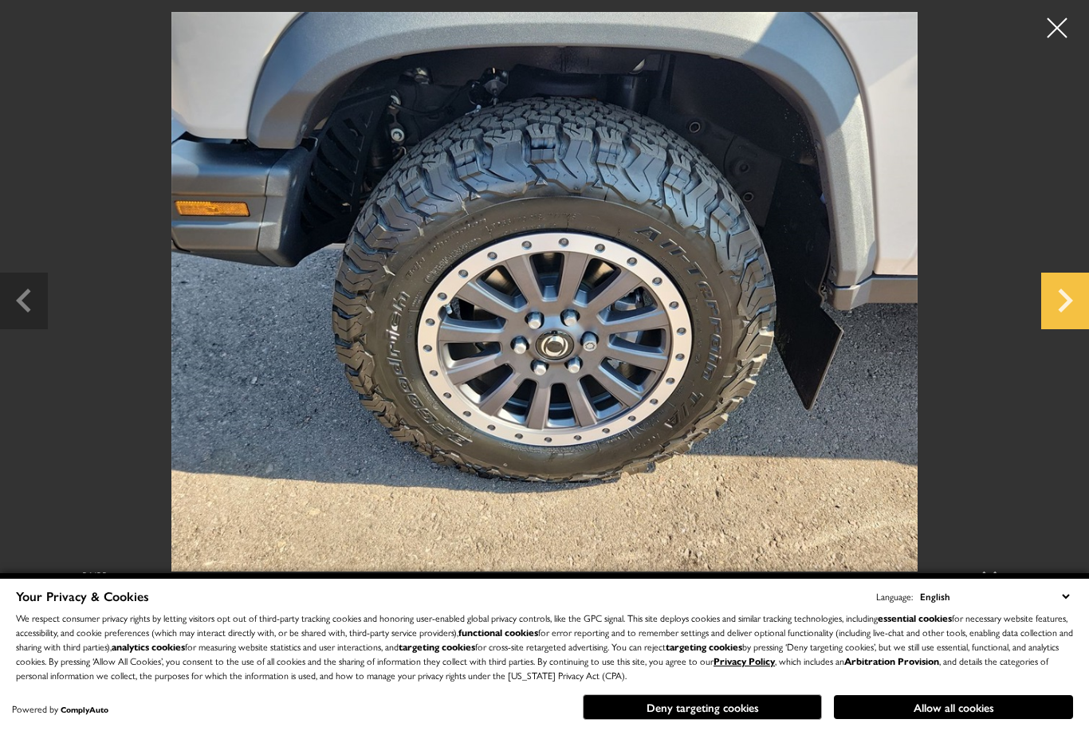
click at [1052, 321] on icon "Next slide" at bounding box center [1065, 299] width 48 height 52
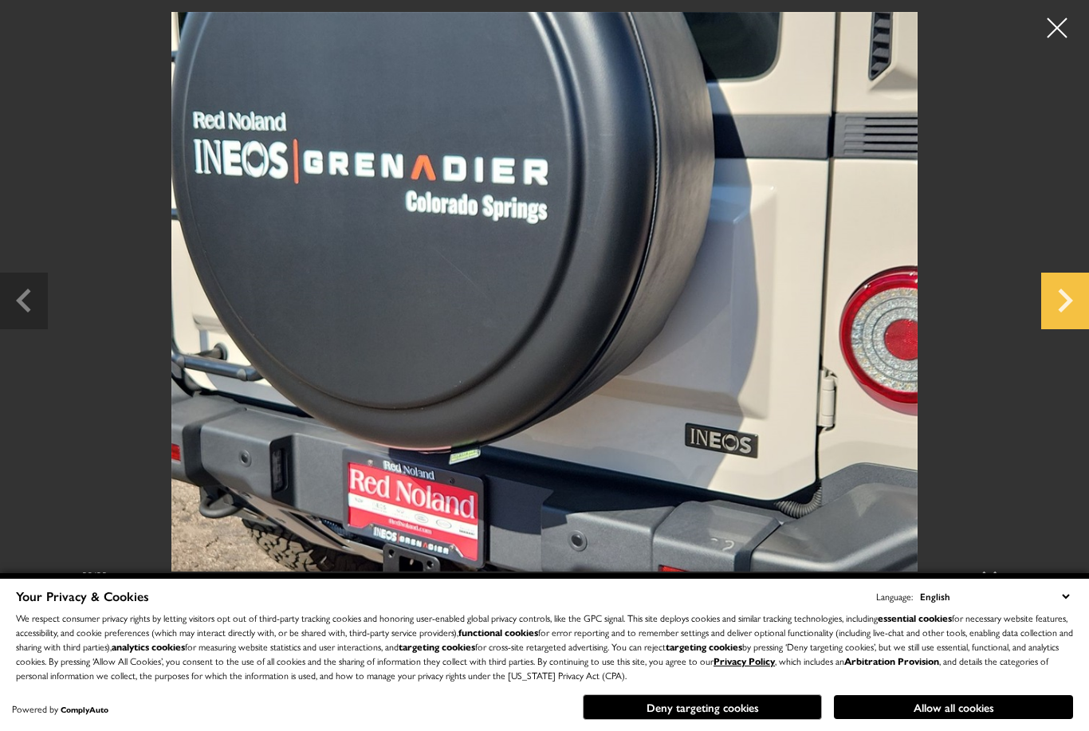
click at [1047, 324] on icon "Next slide" at bounding box center [1065, 299] width 48 height 52
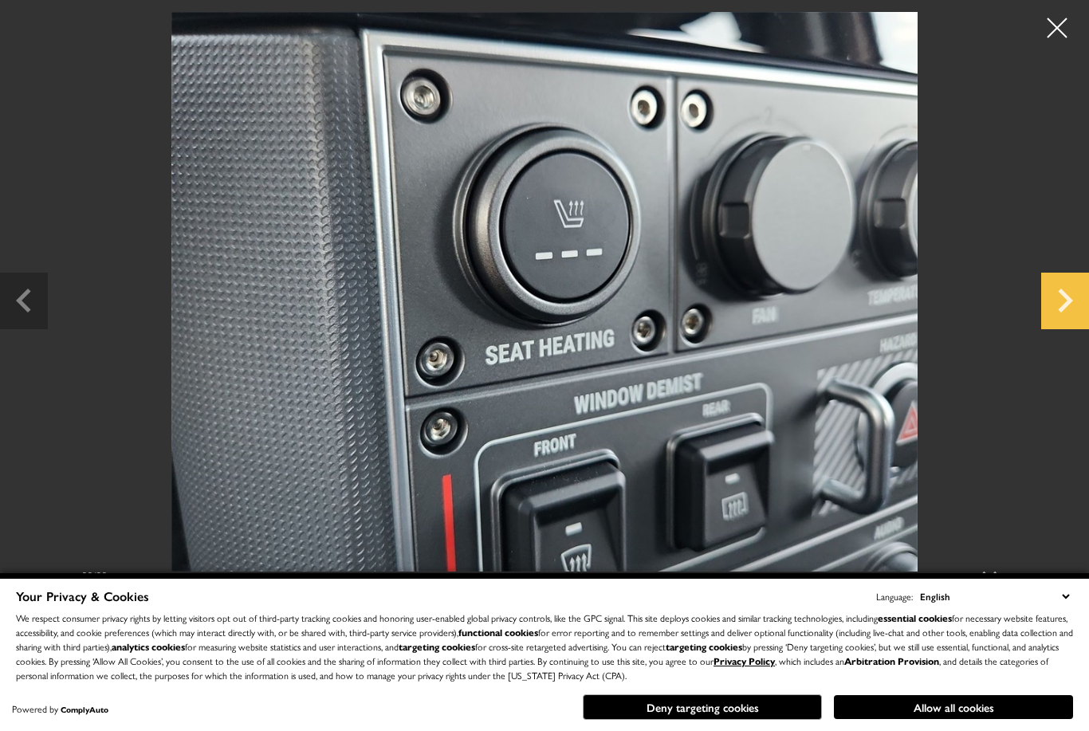
click at [1051, 324] on icon "Next slide" at bounding box center [1065, 299] width 48 height 52
click at [1053, 324] on icon "Next slide" at bounding box center [1065, 299] width 48 height 52
click at [1062, 313] on icon "Next slide" at bounding box center [1065, 301] width 15 height 24
click at [1056, 26] on div at bounding box center [1057, 28] width 42 height 42
